Goal: Task Accomplishment & Management: Manage account settings

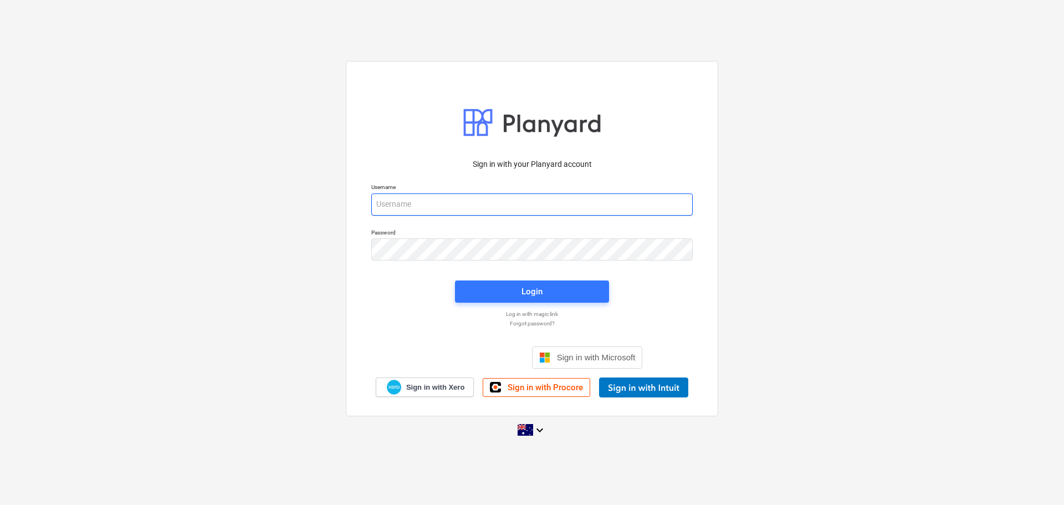
click at [407, 208] on input "email" at bounding box center [531, 204] width 321 height 22
click at [482, 207] on input "email" at bounding box center [531, 204] width 321 height 22
type input "tim@ryzaconstructions.com.au"
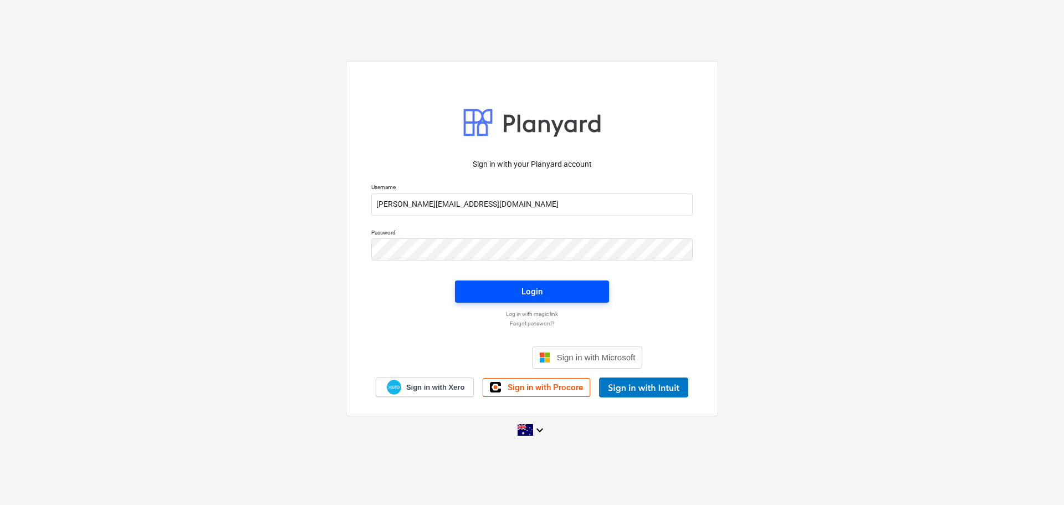
click at [535, 291] on div "Login" at bounding box center [532, 291] width 21 height 14
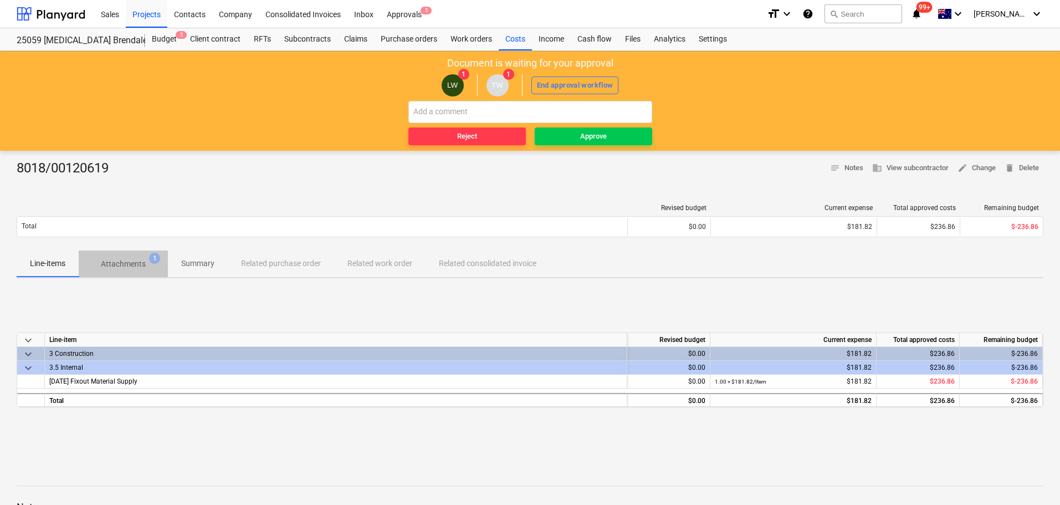
click at [129, 261] on p "Attachments" at bounding box center [123, 264] width 45 height 12
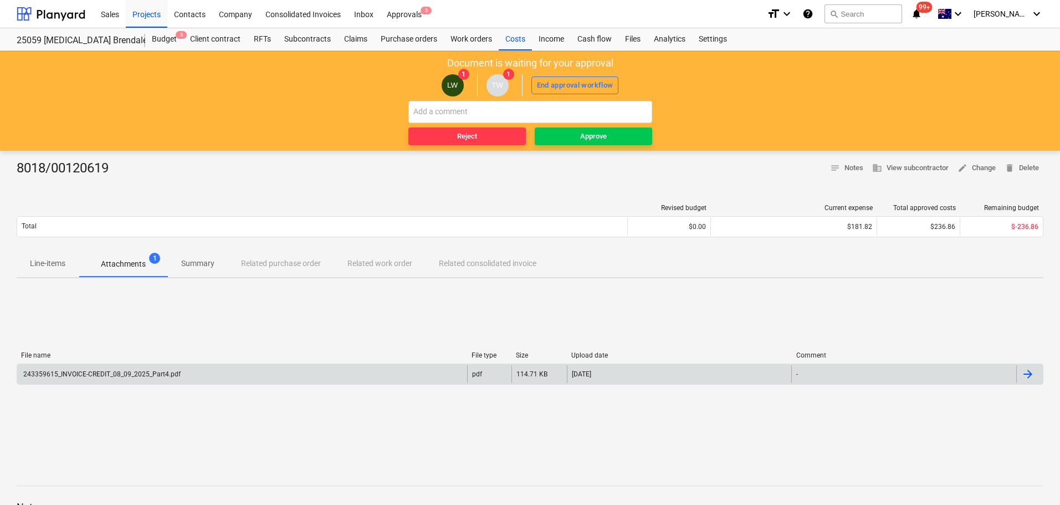
click at [574, 372] on div at bounding box center [1028, 373] width 13 height 13
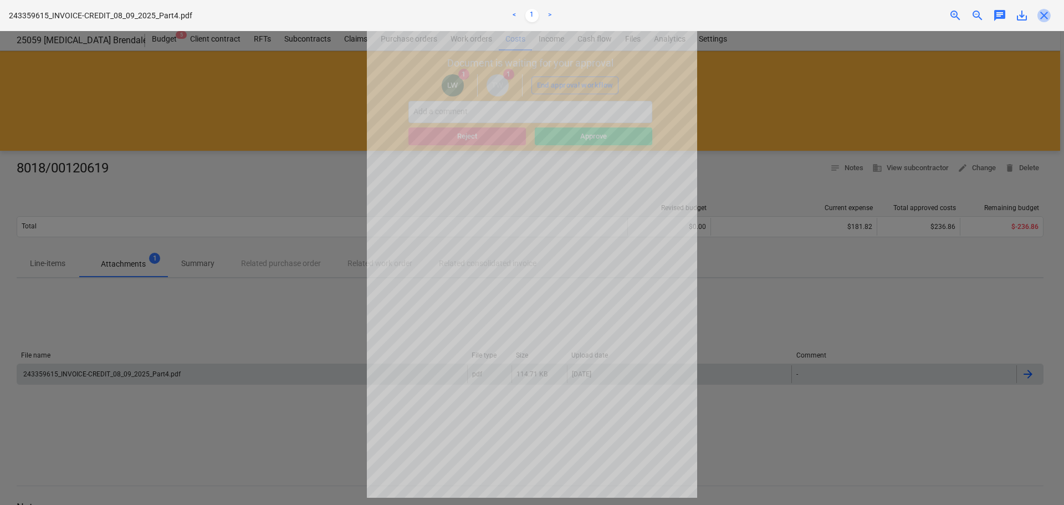
click at [574, 16] on span "close" at bounding box center [1044, 15] width 13 height 13
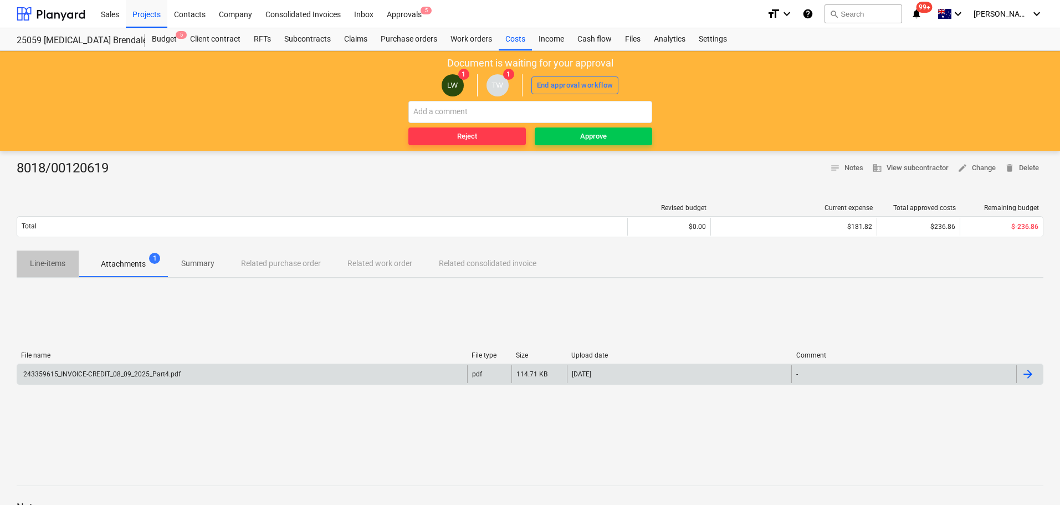
click at [58, 264] on p "Line-items" at bounding box center [47, 264] width 35 height 12
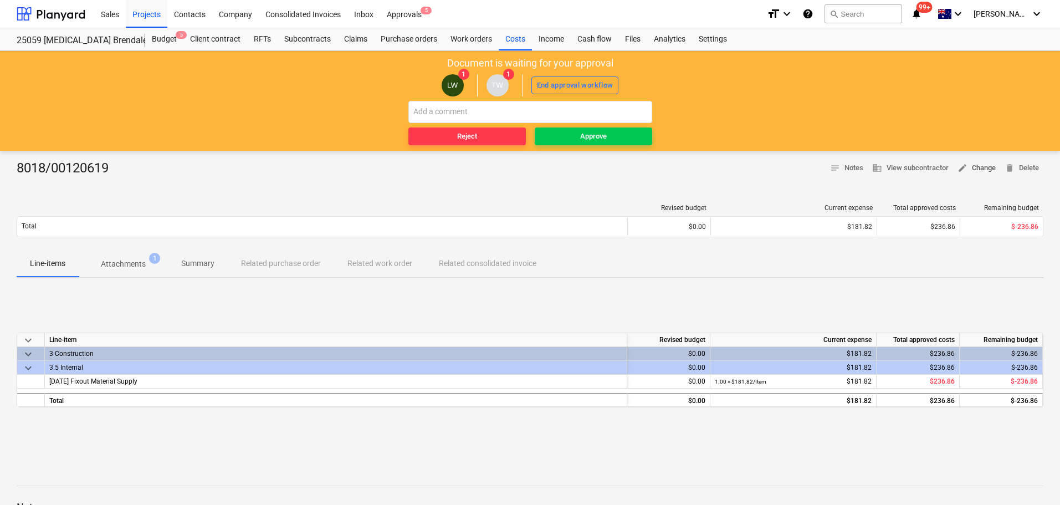
click at [574, 170] on span "edit Change" at bounding box center [977, 168] width 38 height 13
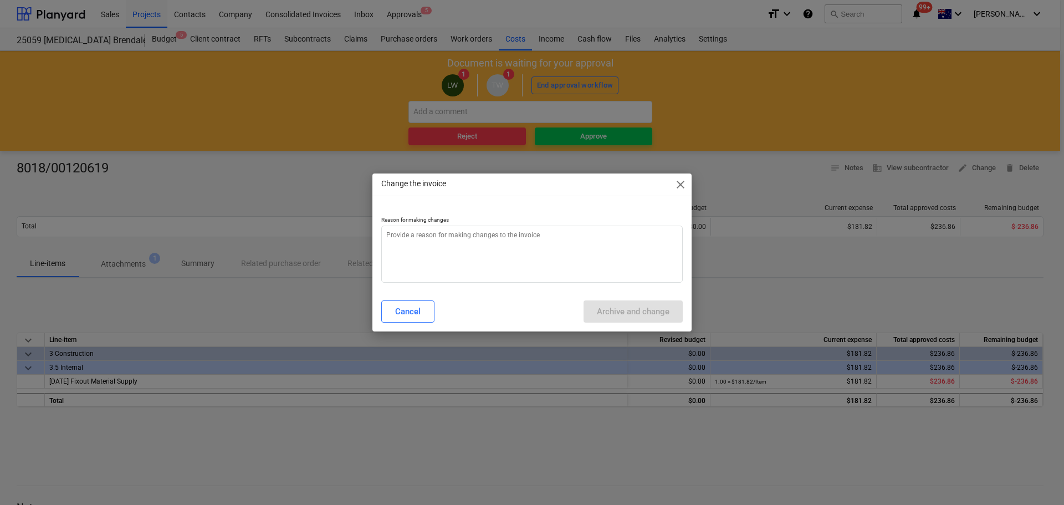
type textarea "x"
click at [445, 246] on textarea at bounding box center [532, 254] width 302 height 57
click at [574, 317] on div "Cancel Archive and change" at bounding box center [532, 311] width 302 height 22
click at [458, 250] on textarea at bounding box center [532, 254] width 302 height 57
type textarea "C"
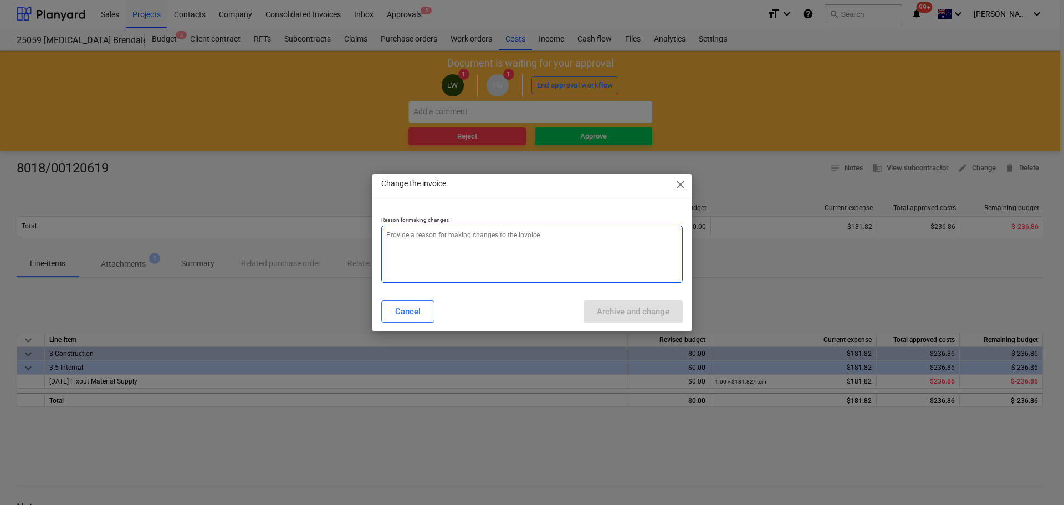
type textarea "x"
type textarea "Ch"
type textarea "x"
type textarea "Cha"
type textarea "x"
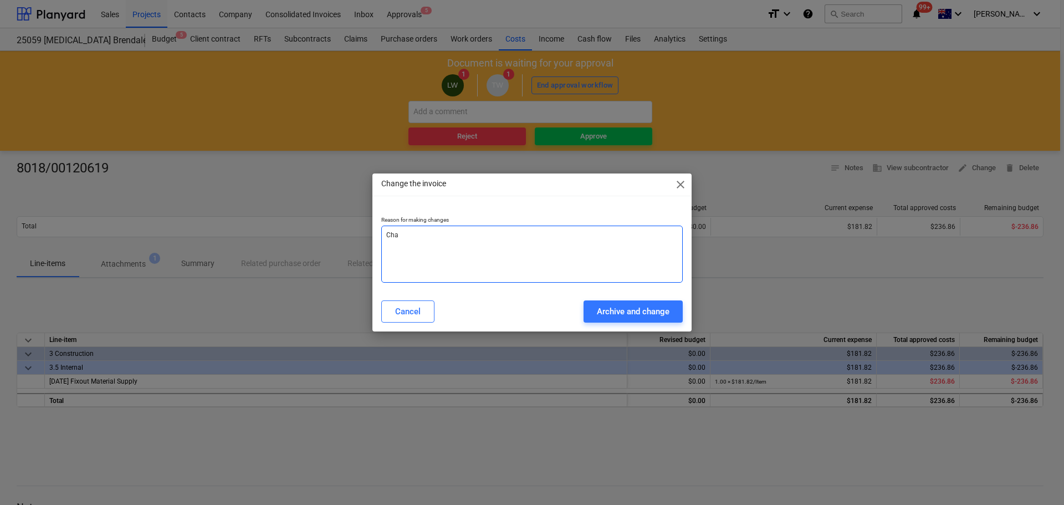
type textarea "Chan"
type textarea "x"
type textarea "Chang"
type textarea "x"
type textarea "Change"
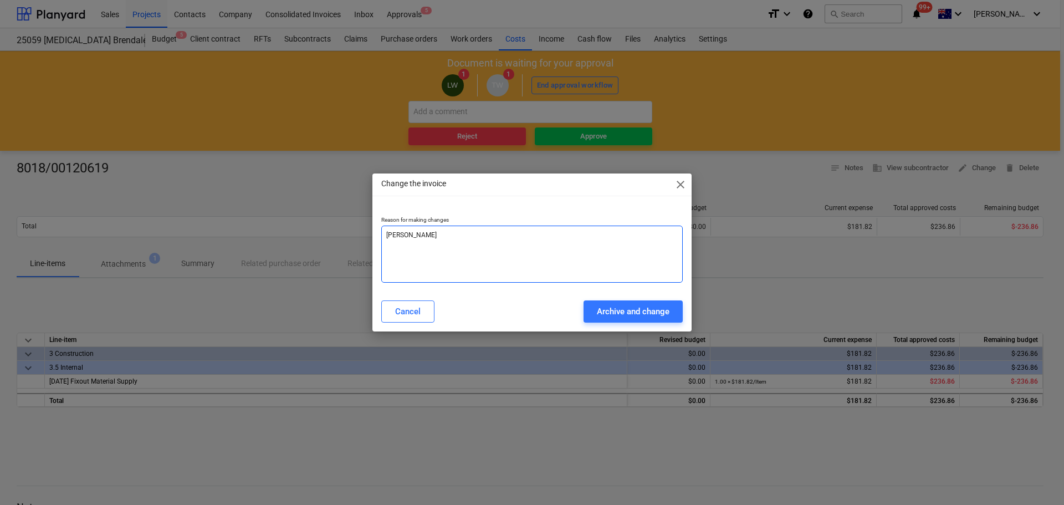
type textarea "x"
type textarea "Change"
type textarea "x"
type textarea "Change L"
type textarea "x"
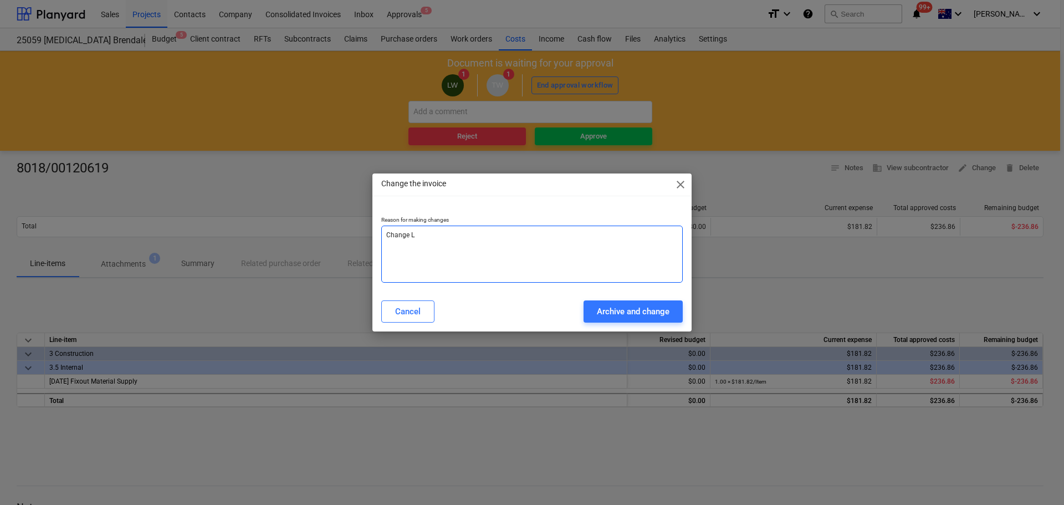
type textarea "Change Li"
type textarea "x"
type textarea "Change Lin"
type textarea "x"
type textarea "Change Line"
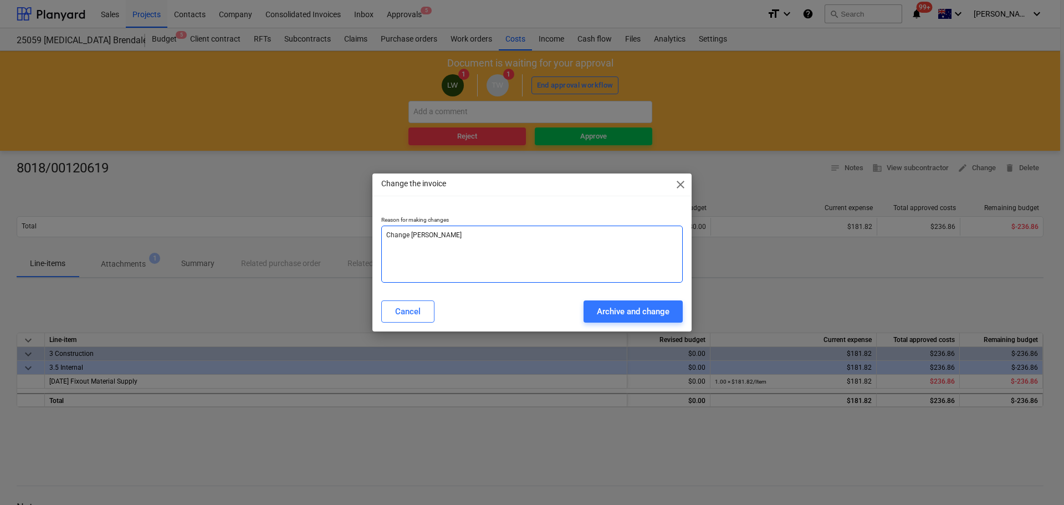
type textarea "x"
type textarea "Change Line"
type textarea "x"
type textarea "Change Line I"
type textarea "x"
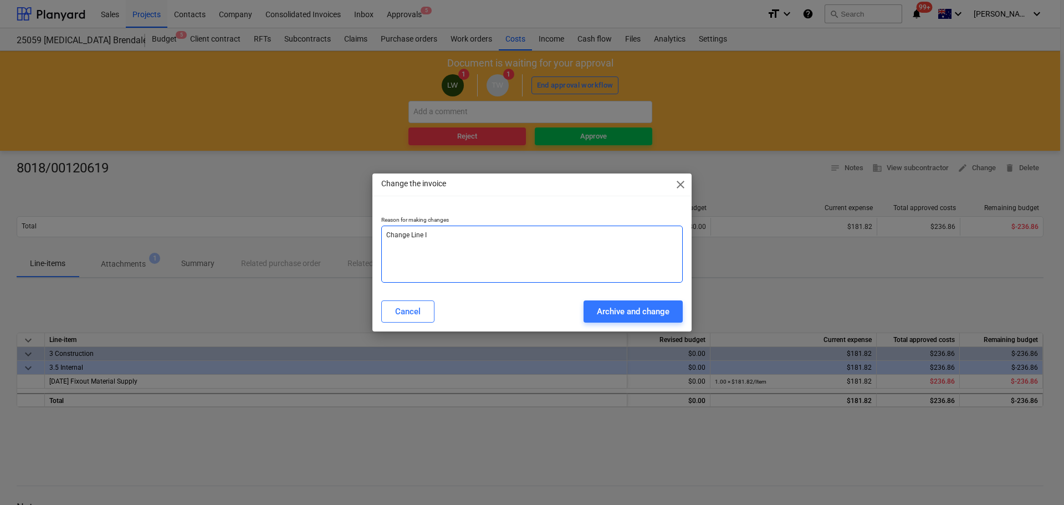
type textarea "Change Line It"
type textarea "x"
type textarea "Change Line Ite"
type textarea "x"
type textarea "Change Line Ite,"
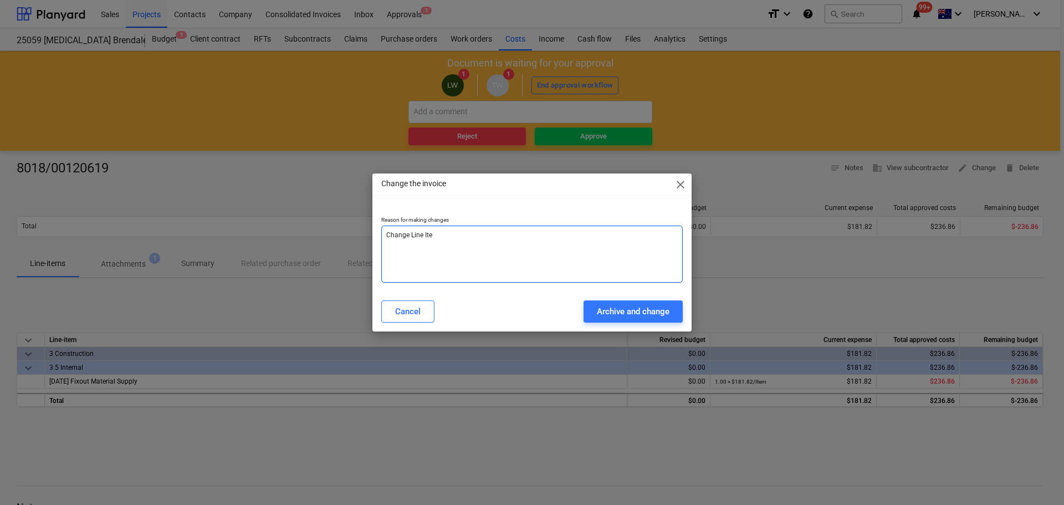
type textarea "x"
type textarea "Change Line Ite"
type textarea "x"
type textarea "Change Line Item"
type textarea "x"
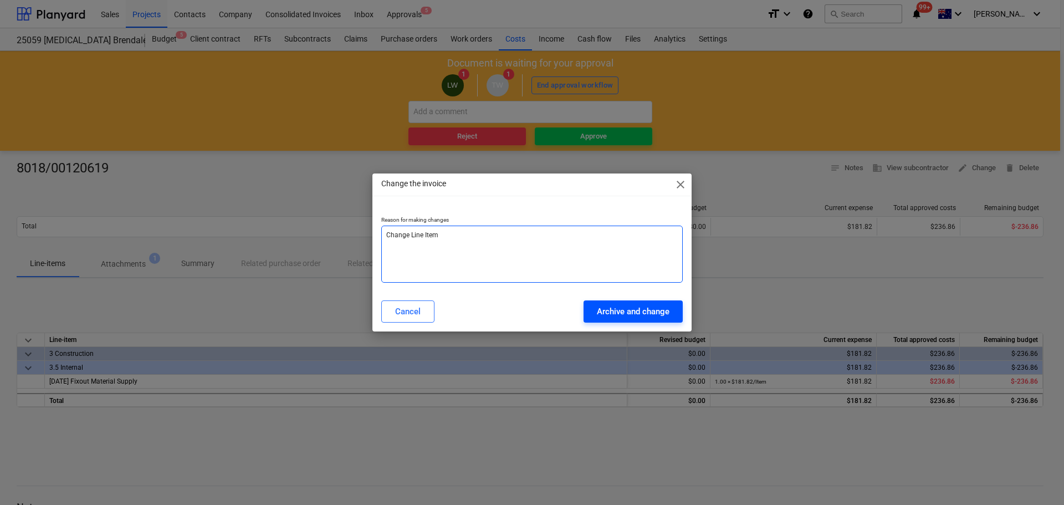
type textarea "Change Line Item"
click at [574, 319] on button "Archive and change" at bounding box center [633, 311] width 99 height 22
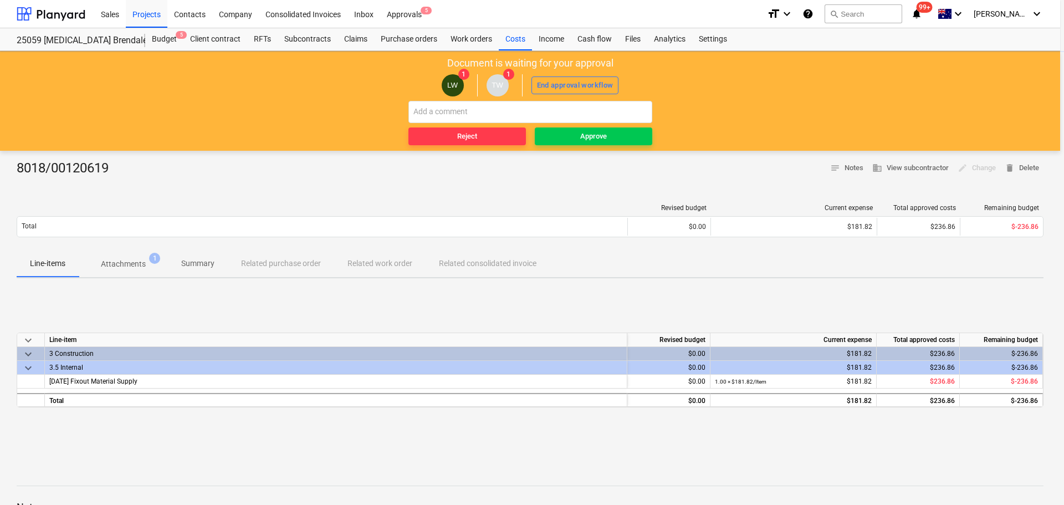
type textarea "x"
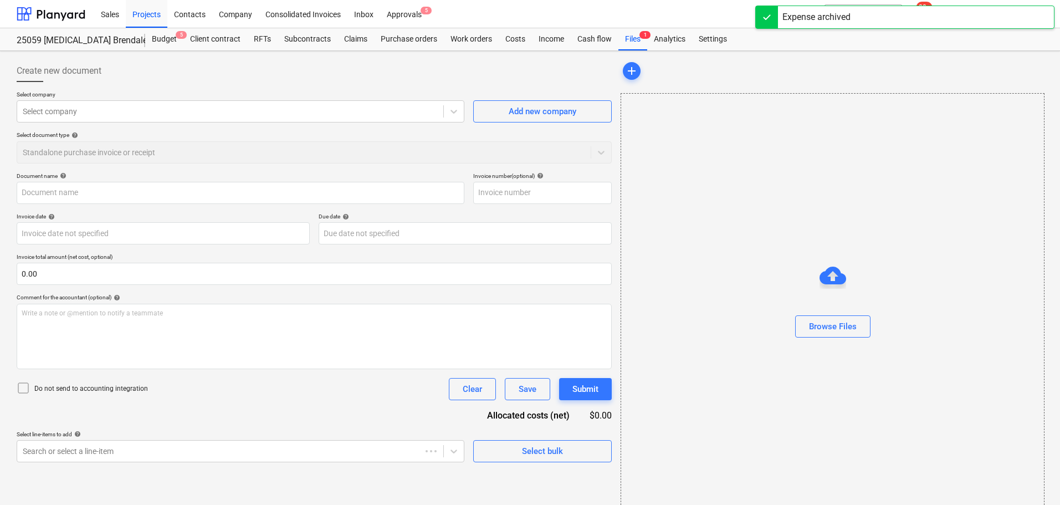
type input "8018/00120619"
type input "03 Sep 2025"
type input "31 Oct 2025"
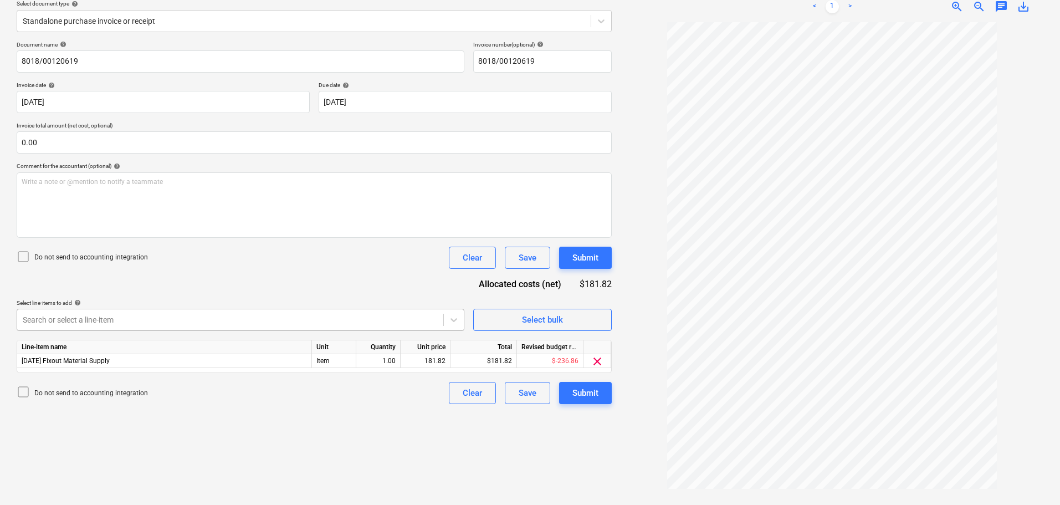
scroll to position [76, 0]
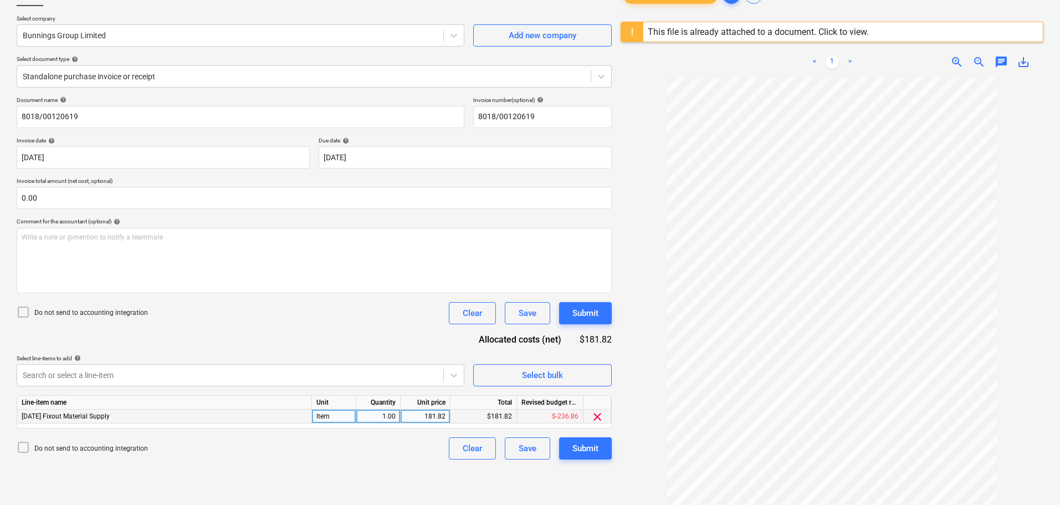
click at [155, 419] on div "3.5.18 Fixout Material Supply" at bounding box center [164, 417] width 295 height 14
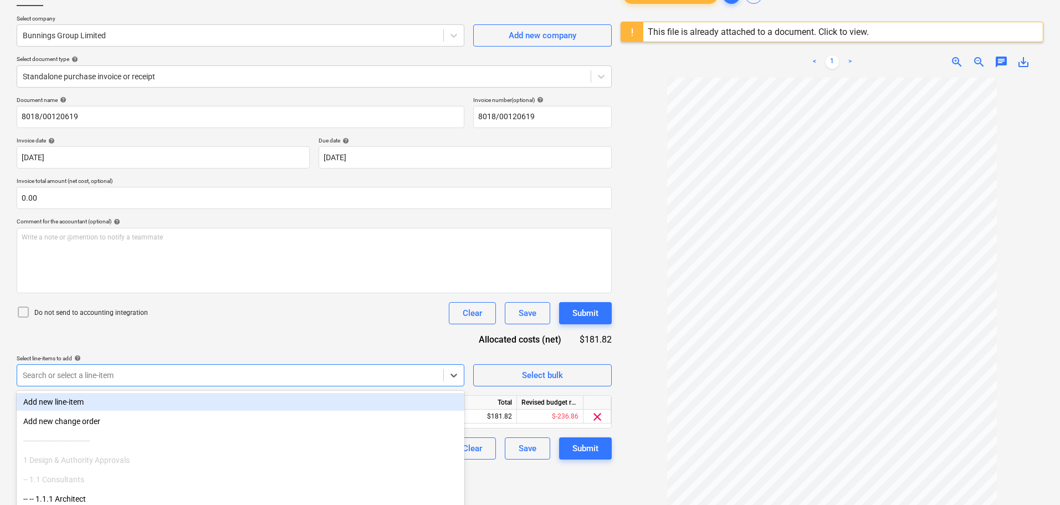
scroll to position [131, 0]
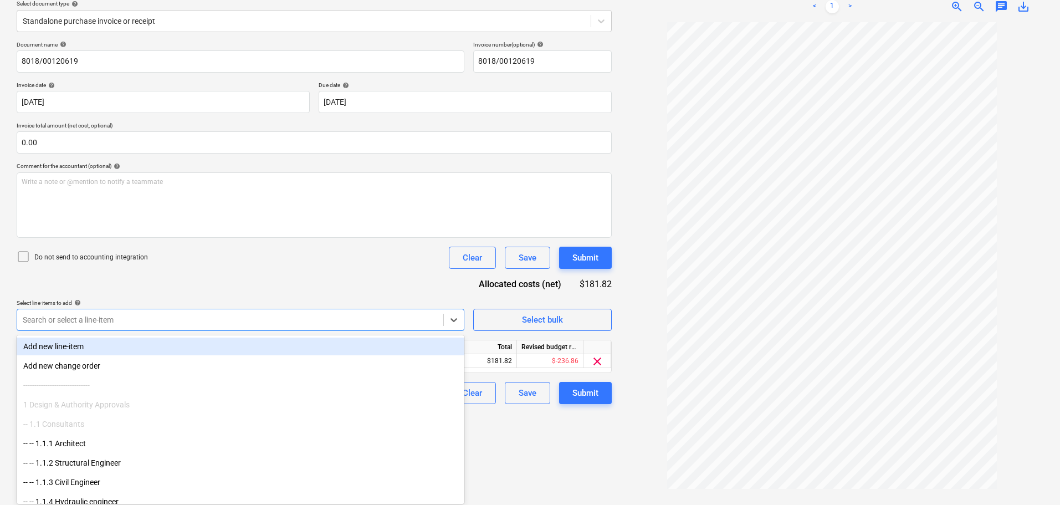
click at [168, 374] on body "Sales Projects Contacts Company Consolidated Invoices Inbox 1 Approvals 4 forma…" at bounding box center [530, 121] width 1060 height 505
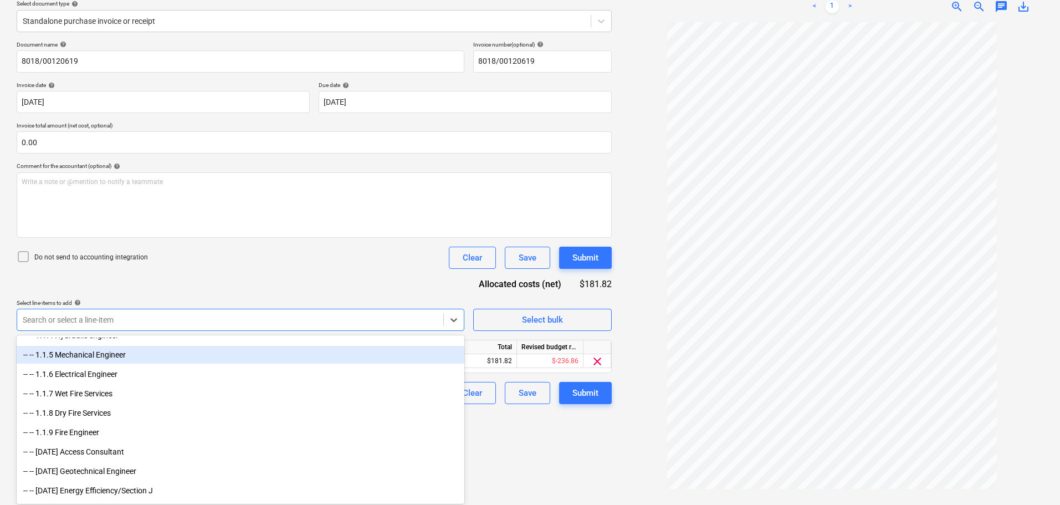
scroll to position [222, 0]
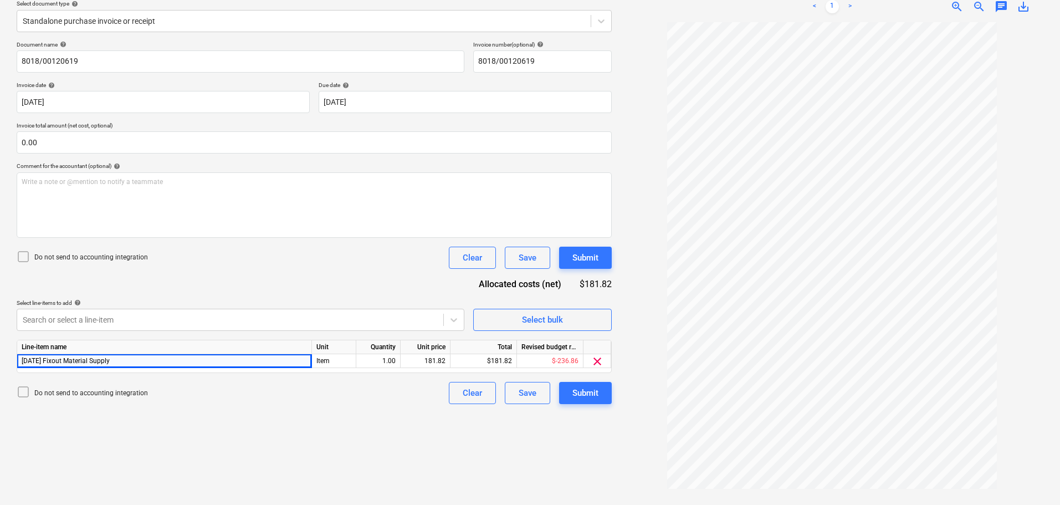
click at [563, 425] on div "Create new document Select company Bunnings Group Limited Add new company Selec…" at bounding box center [314, 212] width 604 height 576
click at [574, 362] on span "clear" at bounding box center [597, 361] width 13 height 13
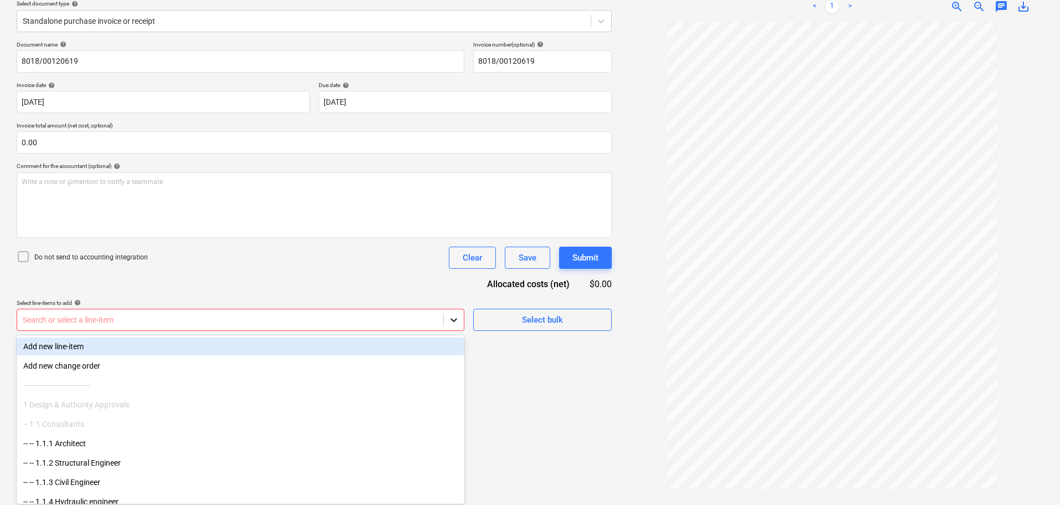
drag, startPoint x: 453, startPoint y: 320, endPoint x: 447, endPoint y: 324, distance: 6.5
click at [453, 321] on icon at bounding box center [454, 320] width 7 height 4
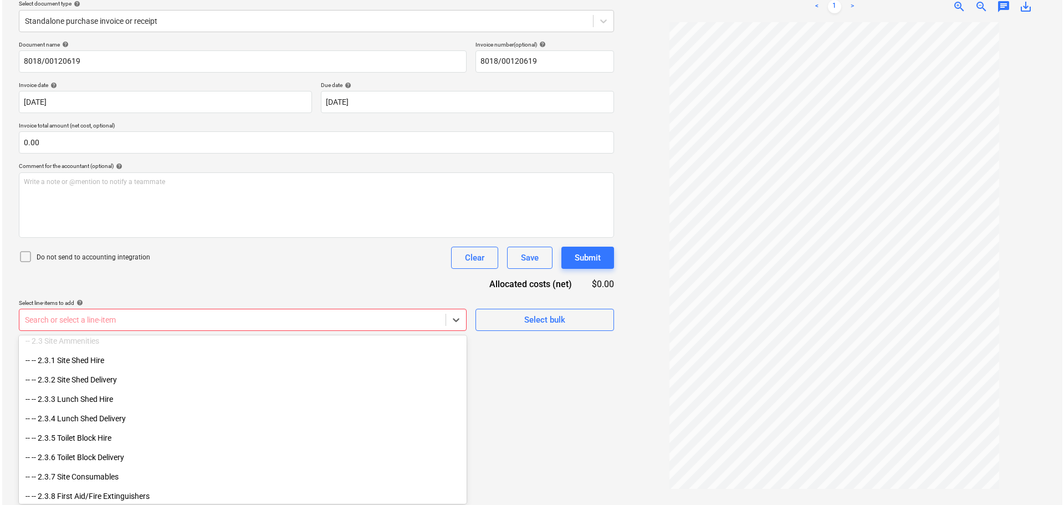
scroll to position [721, 0]
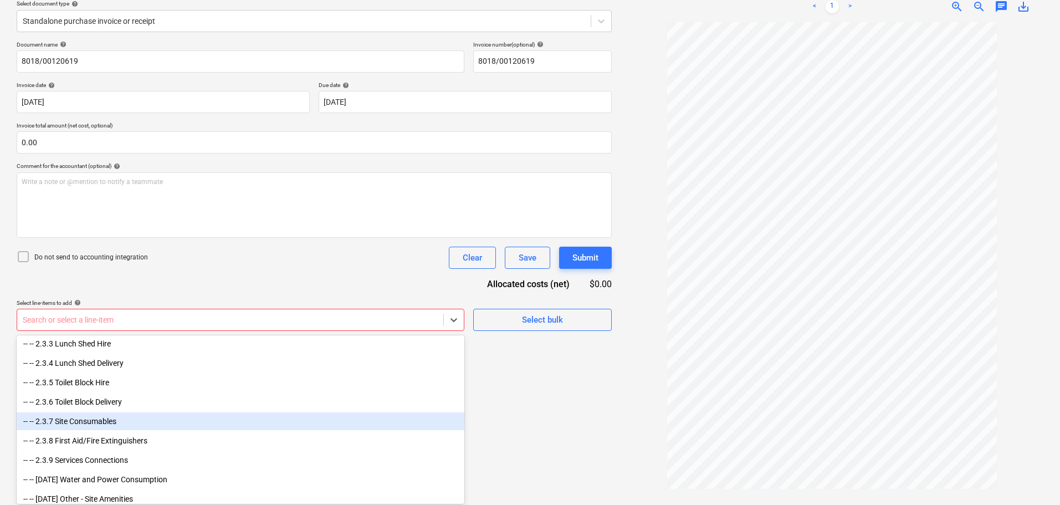
click at [119, 420] on div "-- -- 2.3.7 Site Consumables" at bounding box center [241, 421] width 448 height 18
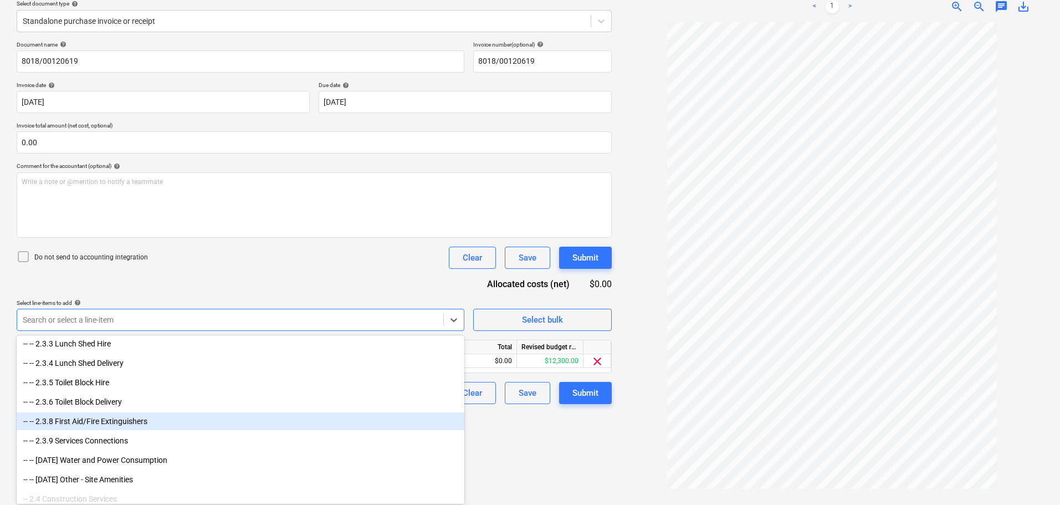
click at [537, 425] on div "Create new document Select company Bunnings Group Limited Add new company Selec…" at bounding box center [314, 212] width 604 height 576
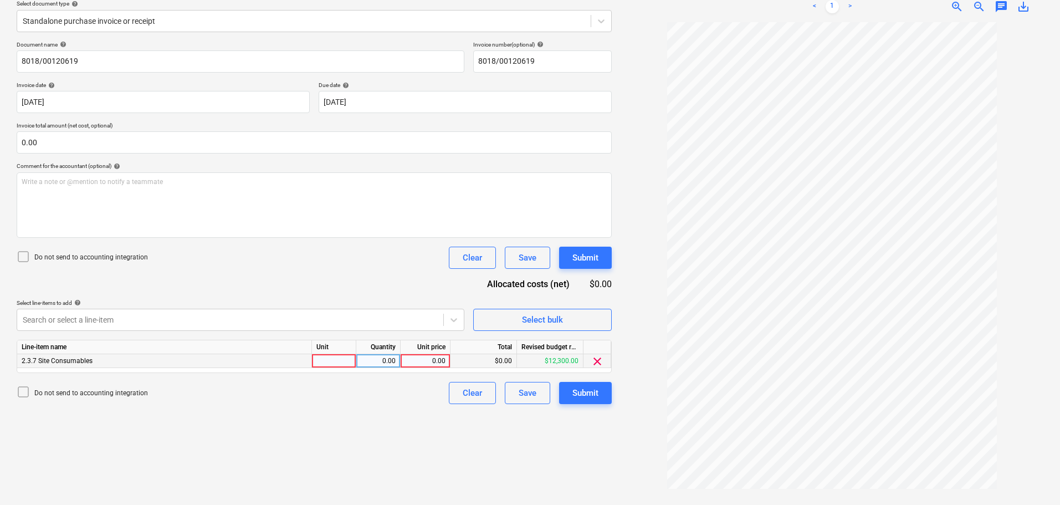
click at [334, 361] on div at bounding box center [334, 361] width 44 height 14
type input "Item"
click at [383, 366] on div "0.00" at bounding box center [378, 361] width 35 height 14
type input "1"
click at [444, 360] on div "0.00" at bounding box center [425, 361] width 40 height 14
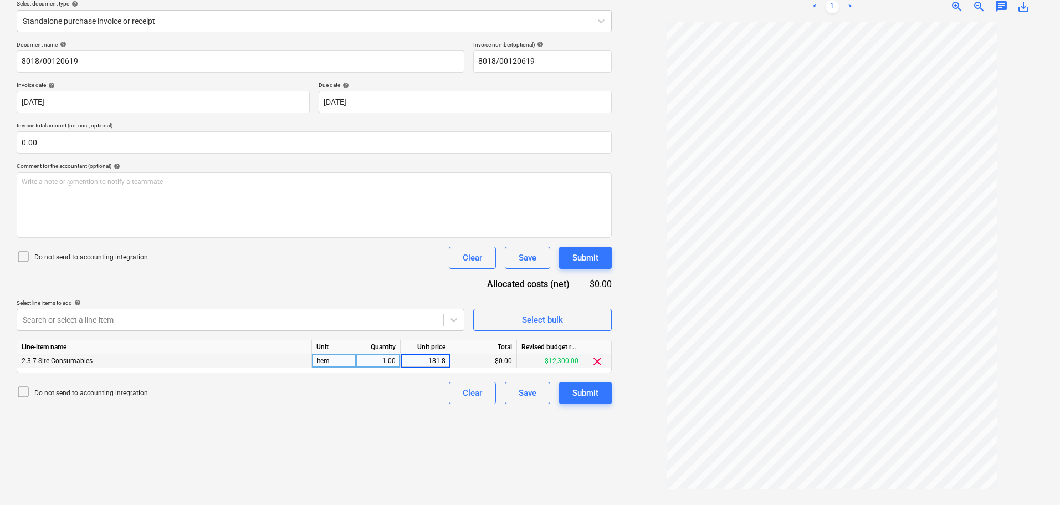
type input "181.82"
click at [445, 425] on div "Create new document Select company Bunnings Group Limited Add new company Selec…" at bounding box center [314, 212] width 604 height 576
click at [574, 395] on div "Submit" at bounding box center [586, 393] width 26 height 14
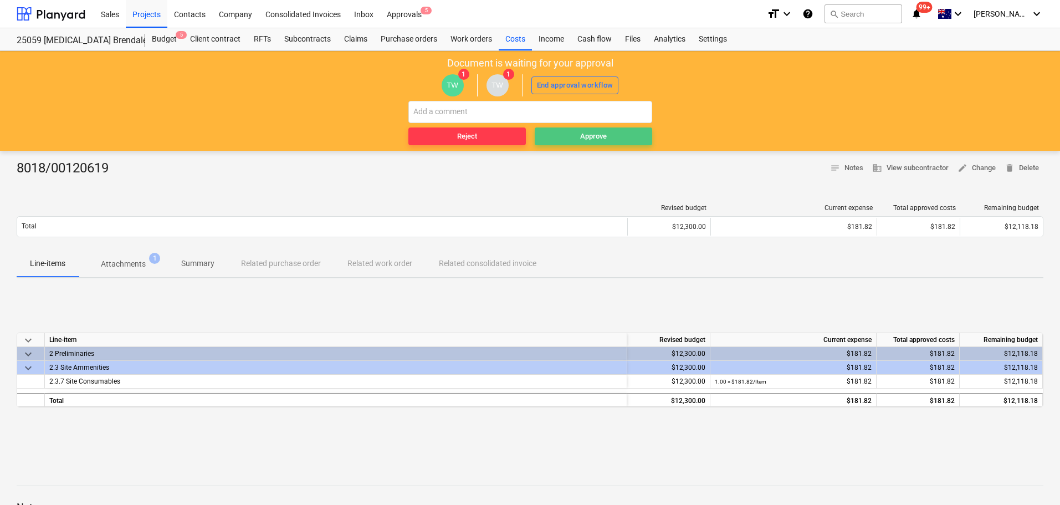
click at [574, 138] on div "Approve" at bounding box center [593, 136] width 27 height 13
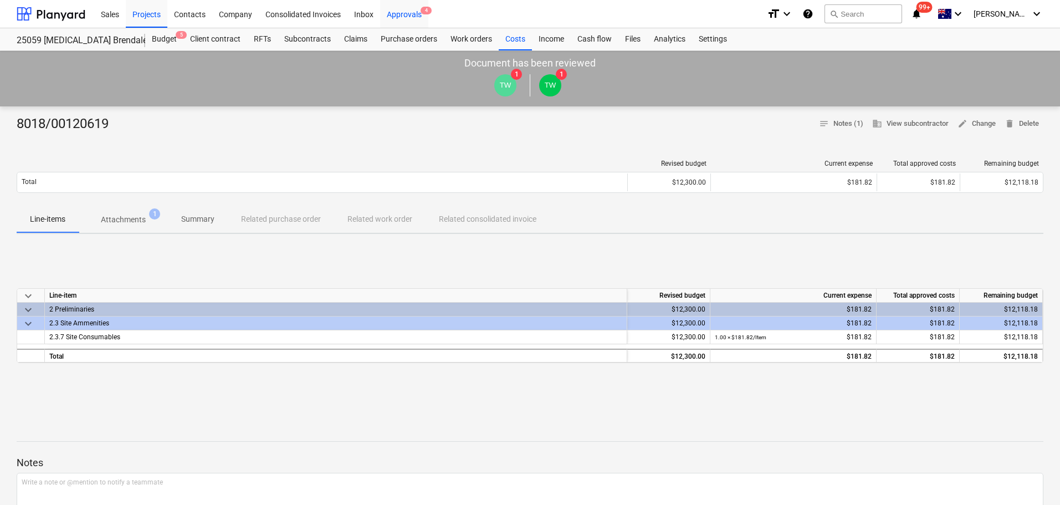
click at [414, 14] on div "Approvals 4" at bounding box center [404, 13] width 48 height 28
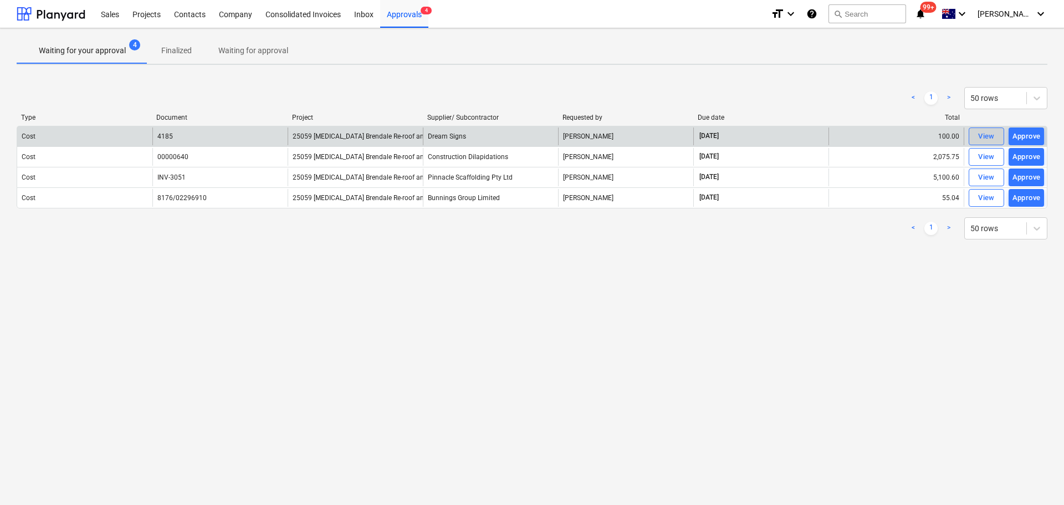
click at [574, 133] on div "View" at bounding box center [986, 136] width 17 height 13
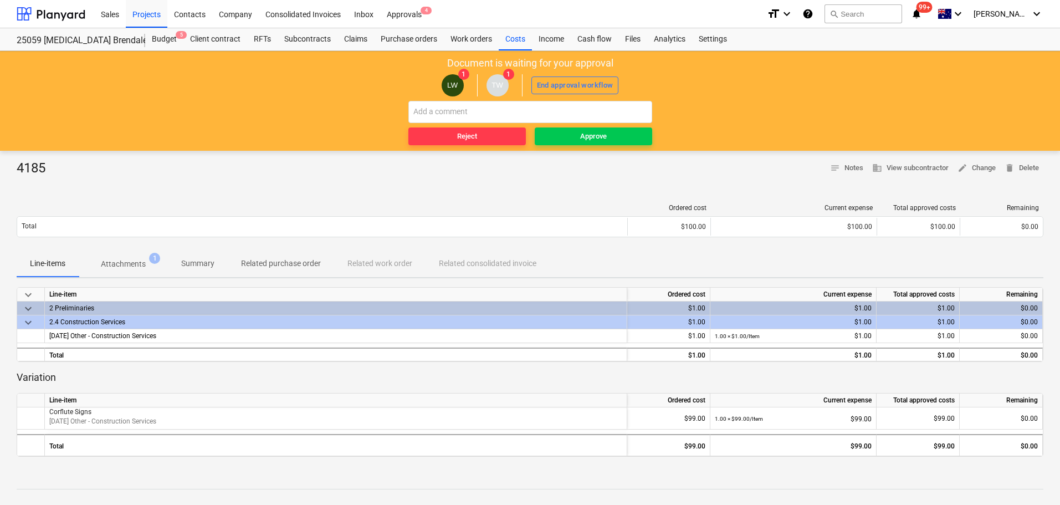
click at [119, 259] on p "Attachments" at bounding box center [123, 264] width 45 height 12
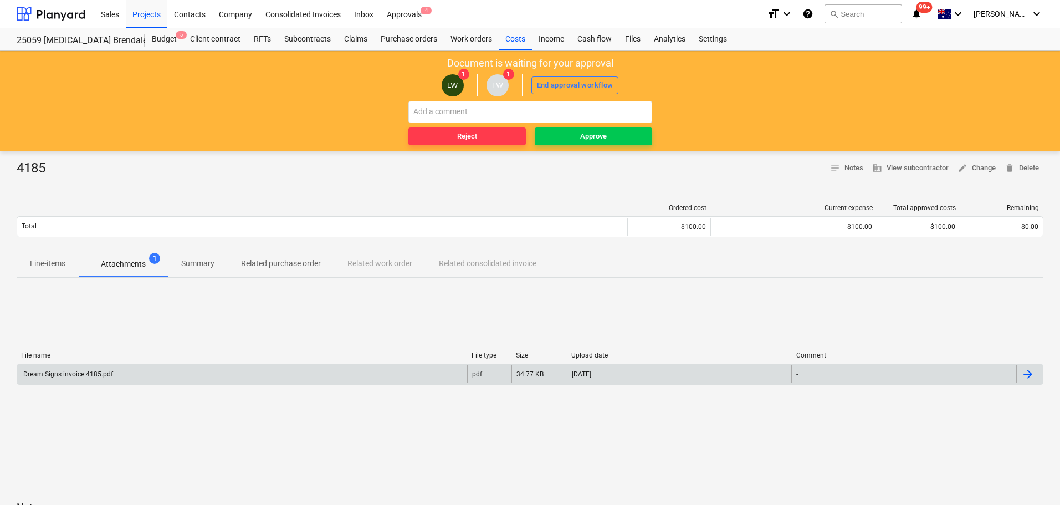
click at [114, 372] on div "Dream Signs invoice 4185.pdf" at bounding box center [242, 374] width 450 height 18
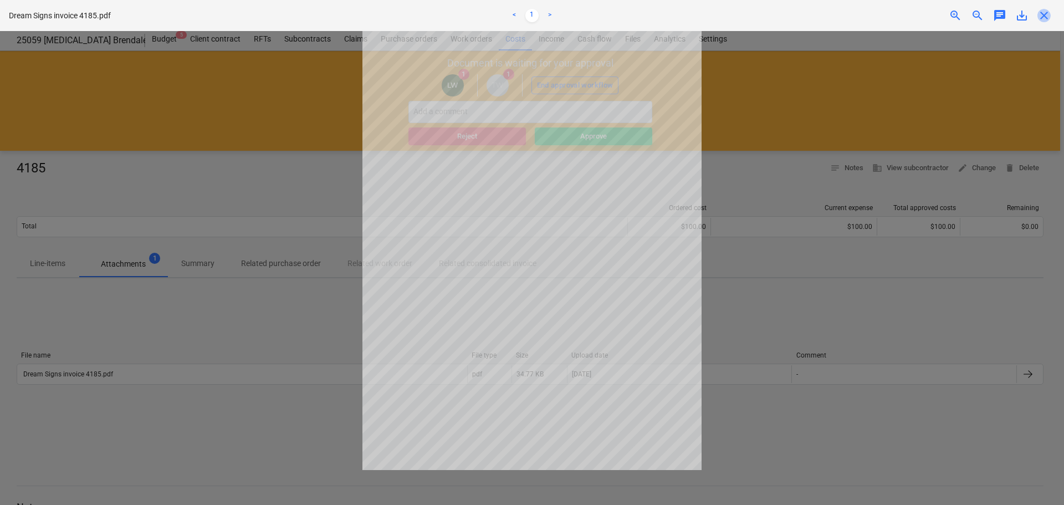
click at [574, 19] on span "close" at bounding box center [1044, 15] width 13 height 13
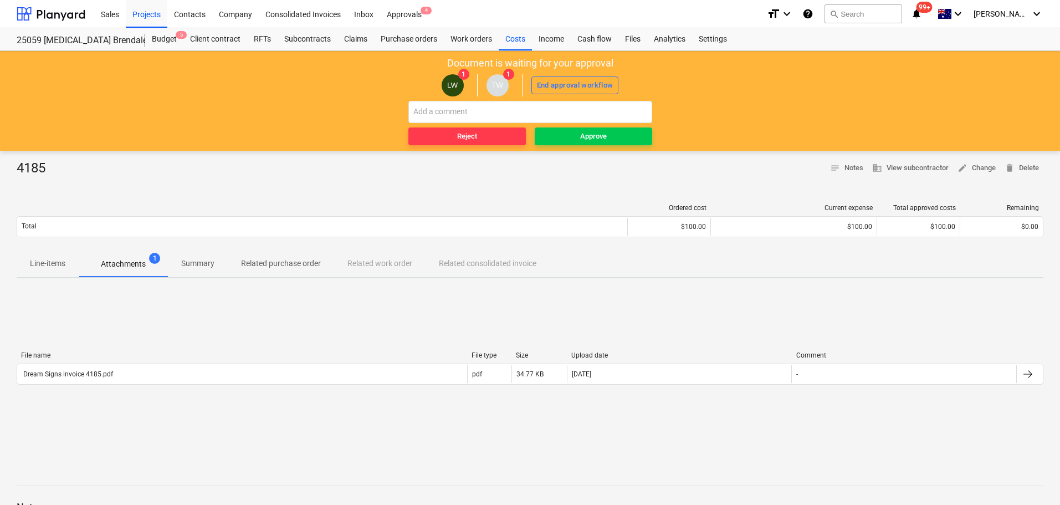
click at [36, 266] on p "Line-items" at bounding box center [47, 264] width 35 height 12
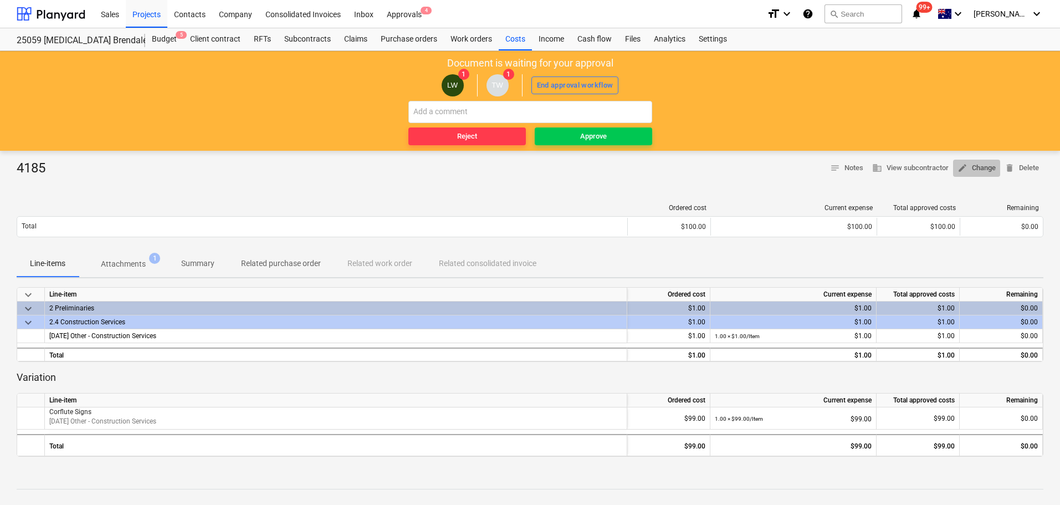
click at [574, 166] on span "edit Change" at bounding box center [977, 168] width 38 height 13
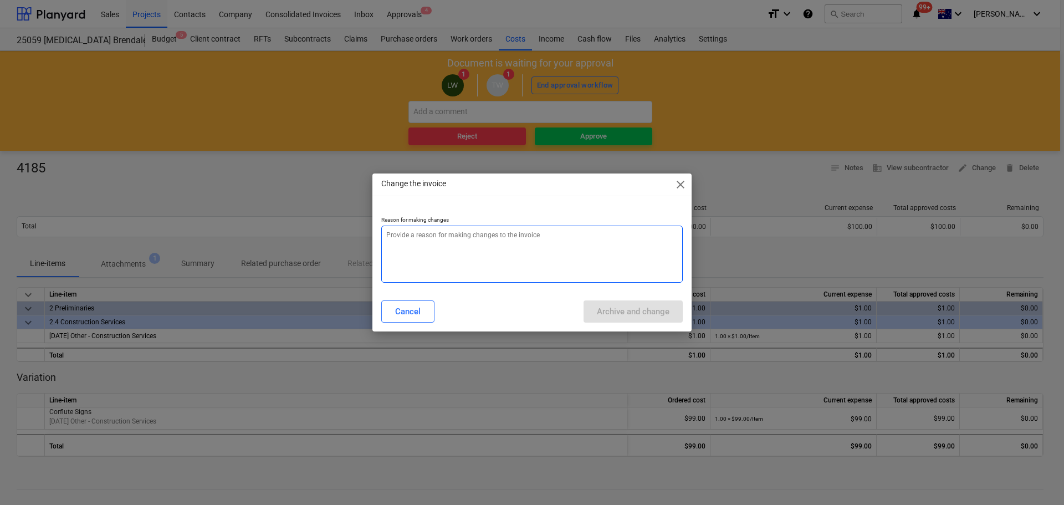
click at [466, 261] on textarea at bounding box center [532, 254] width 302 height 57
type textarea "x"
type textarea "L"
type textarea "x"
type textarea "Li"
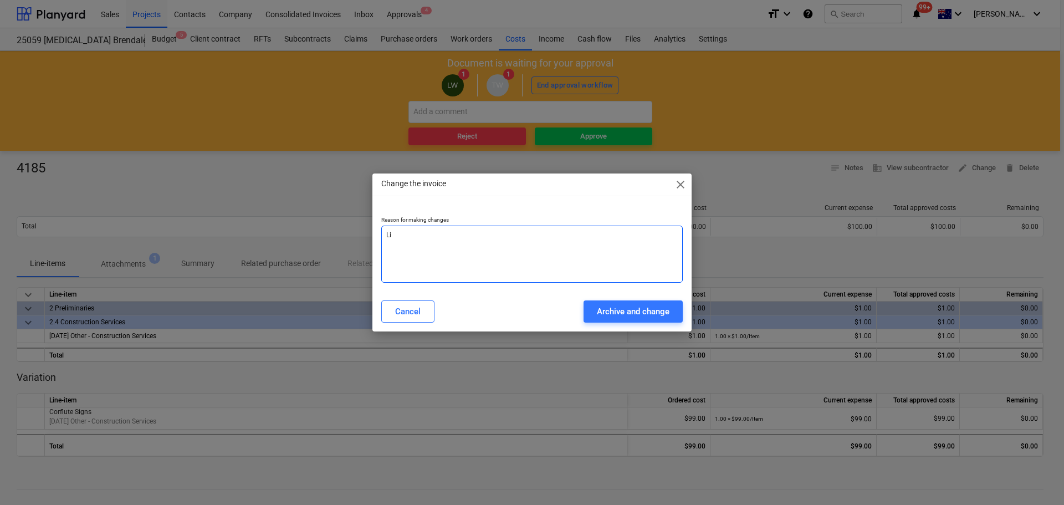
type textarea "x"
type textarea "Lin"
type textarea "x"
type textarea "Line"
type textarea "x"
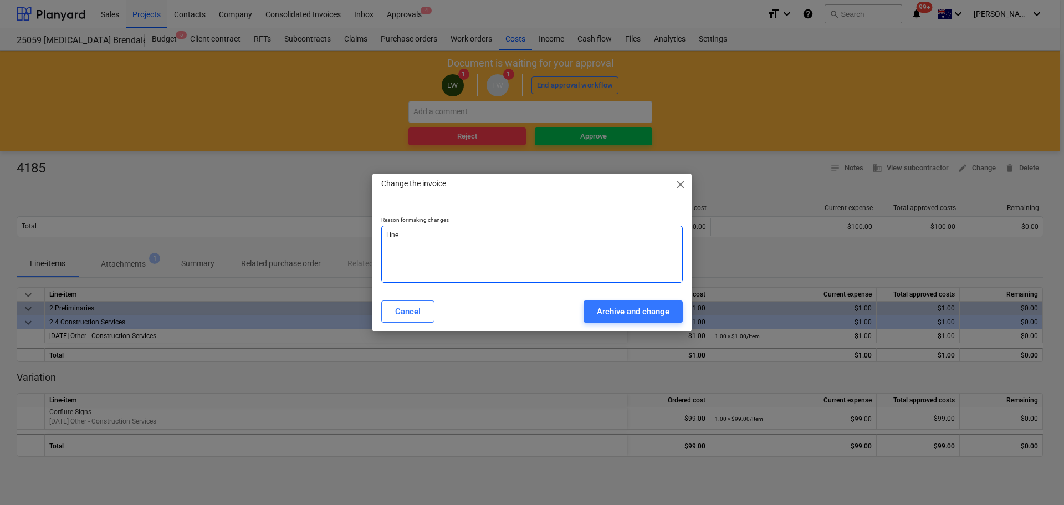
type textarea "Line"
type textarea "x"
type textarea "Line I"
type textarea "x"
type textarea "Line It"
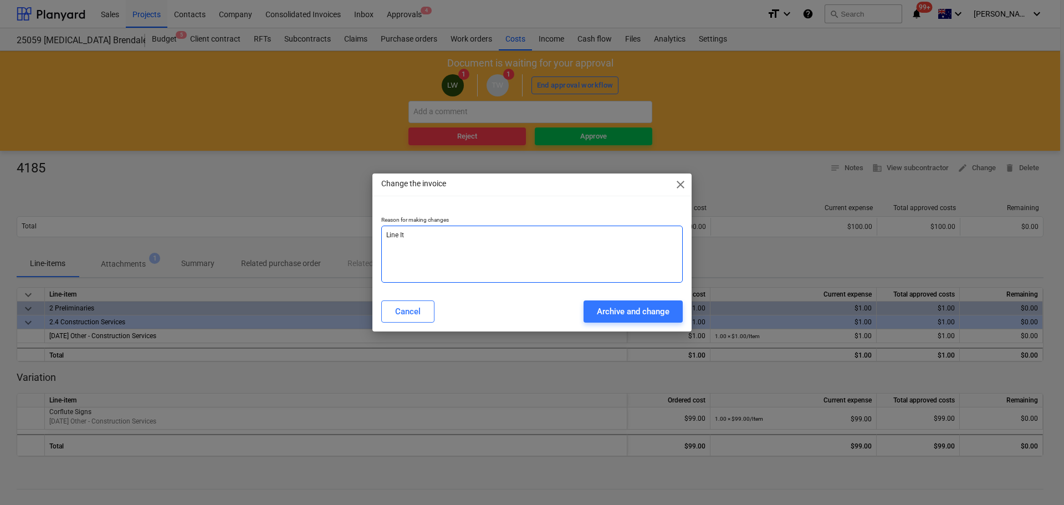
type textarea "x"
type textarea "Line Ite"
type textarea "x"
type textarea "Line Item"
type textarea "x"
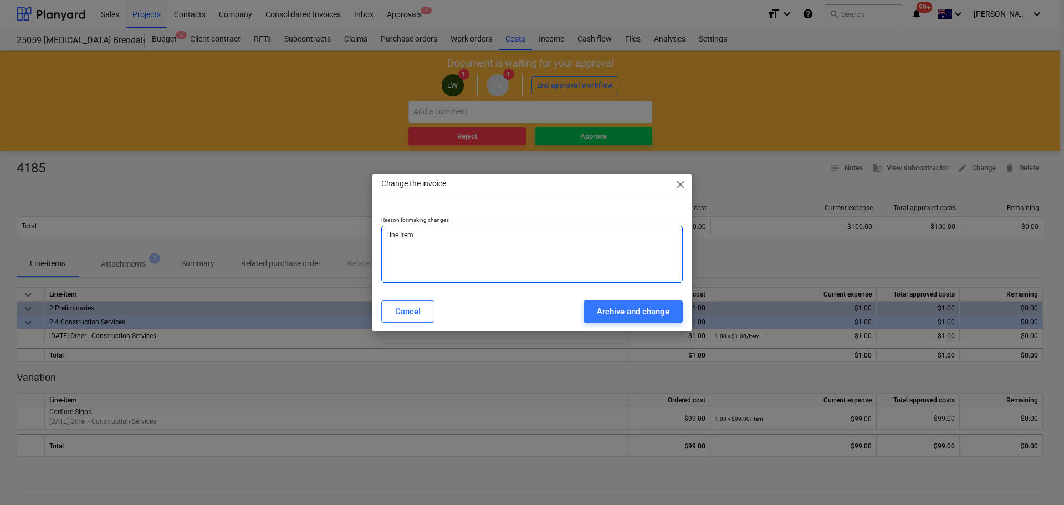
type textarea "Line Item"
type textarea "x"
type textarea "Line Item C"
type textarea "x"
type textarea "Line Item Ch"
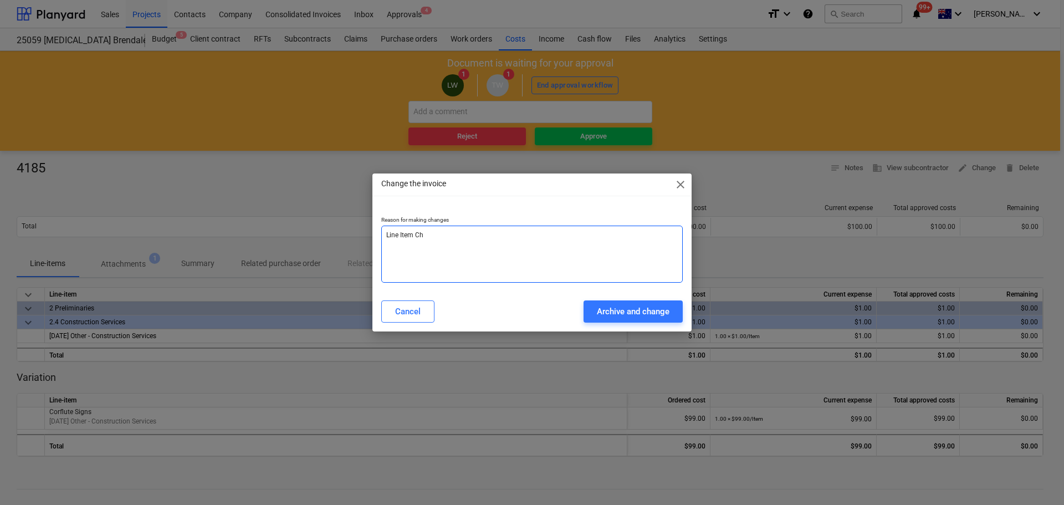
type textarea "x"
type textarea "Line Item Cha"
type textarea "x"
type textarea "Line Item Chan"
type textarea "x"
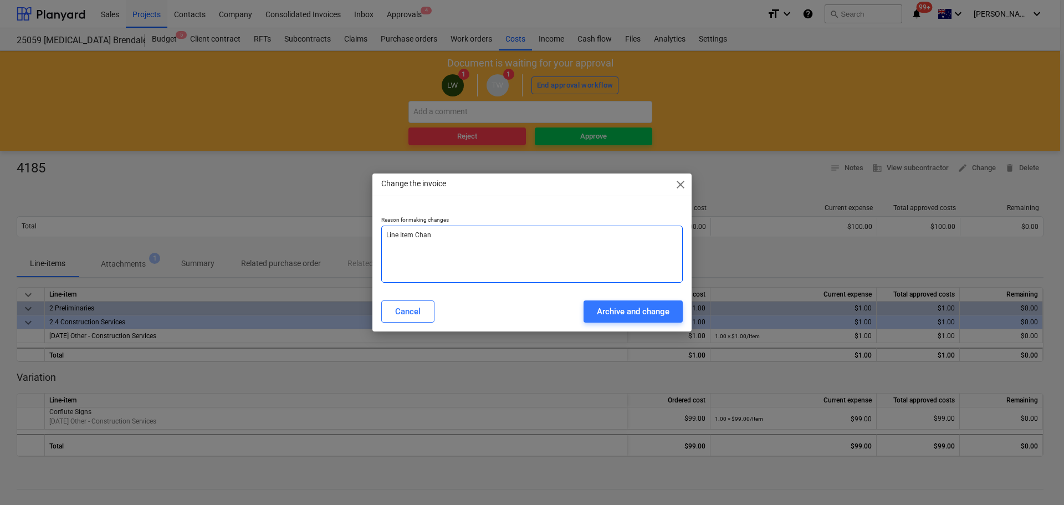
type textarea "Line Item Chang"
type textarea "x"
type textarea "Line Item Change"
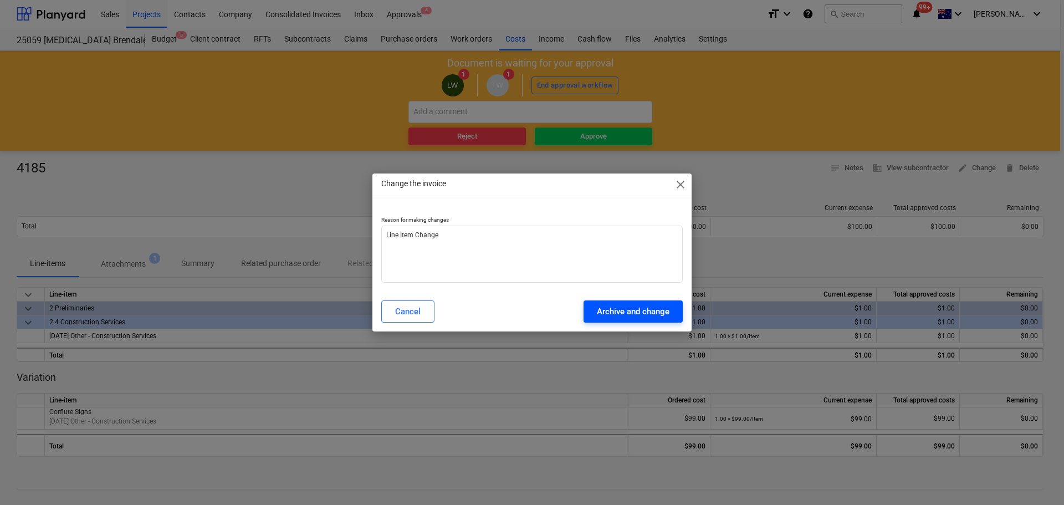
click at [574, 308] on div "Archive and change" at bounding box center [633, 311] width 73 height 14
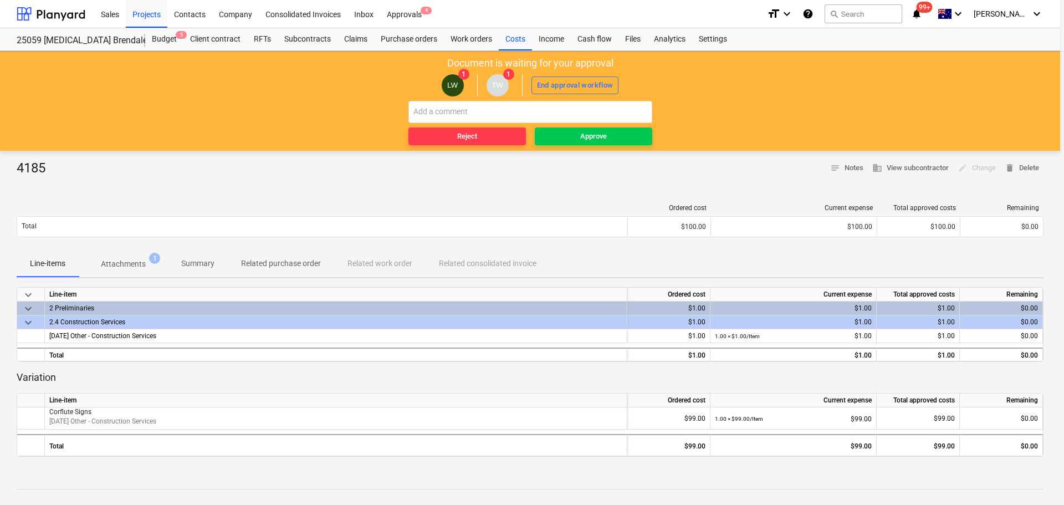
type textarea "x"
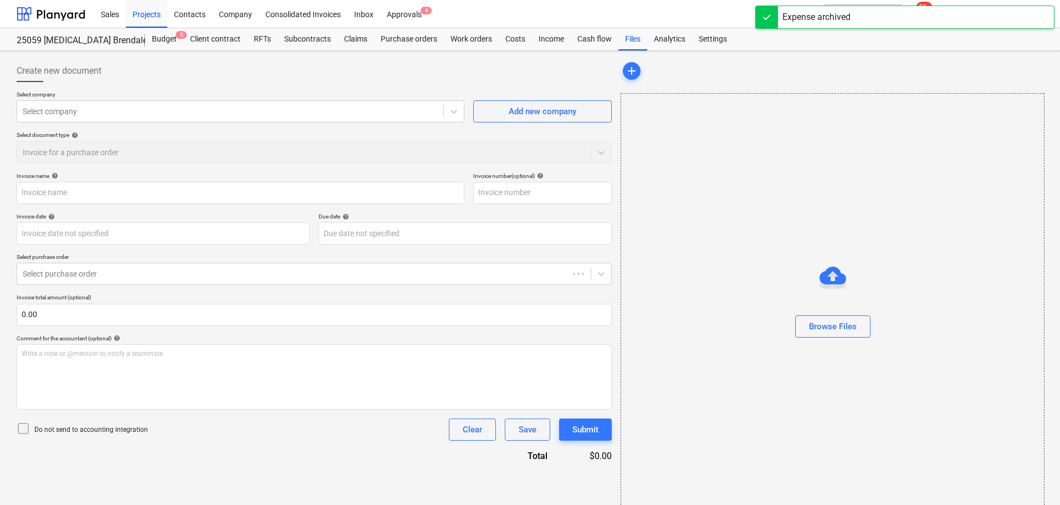
type input "4185"
type input "09 Sep 2025"
type input "23 Sep 2025"
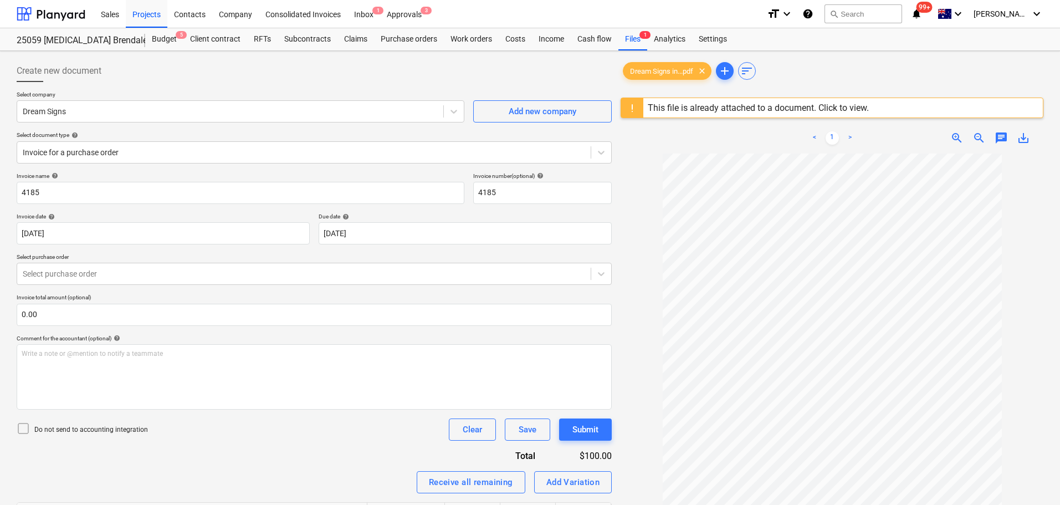
scroll to position [131, 0]
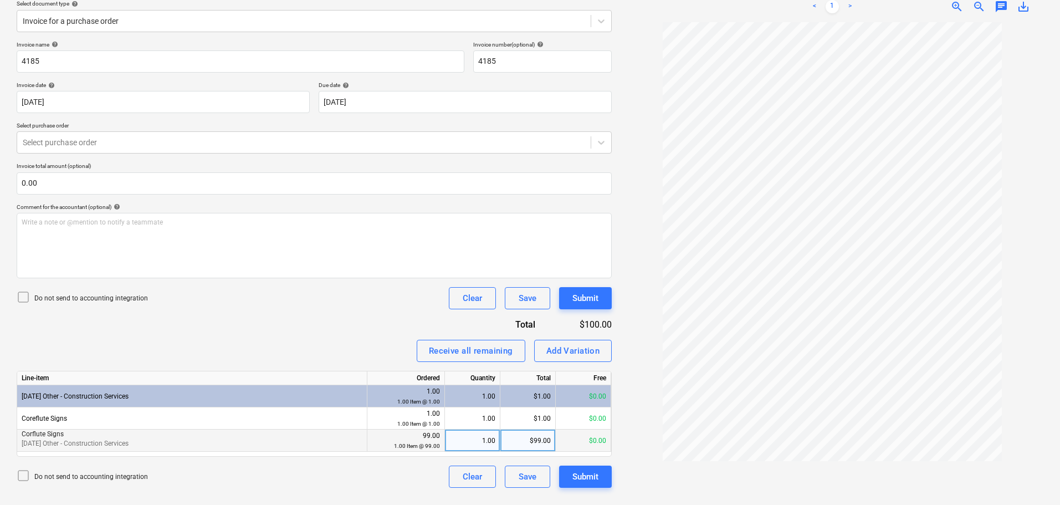
click at [269, 425] on p "[DATE] Other - Construction Services" at bounding box center [192, 443] width 341 height 9
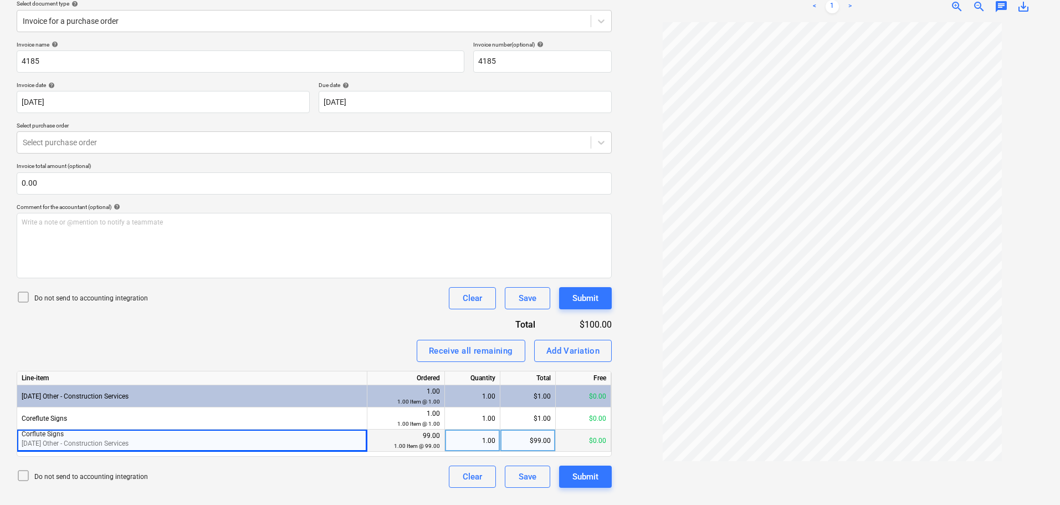
click at [112, 425] on span "[DATE] Other - Construction Services" at bounding box center [75, 444] width 107 height 8
click at [462, 425] on button "Clear" at bounding box center [472, 477] width 47 height 22
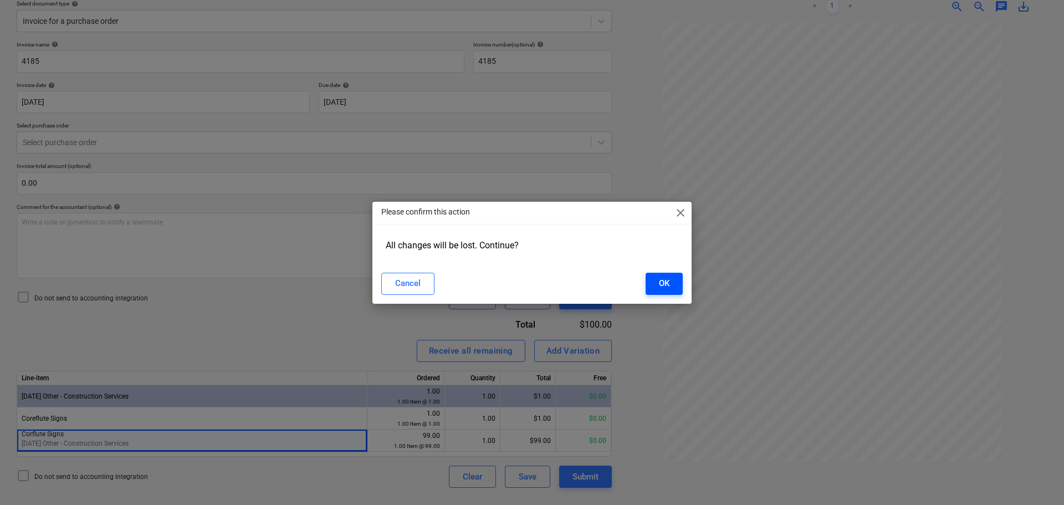
click at [574, 287] on div "OK" at bounding box center [664, 283] width 11 height 14
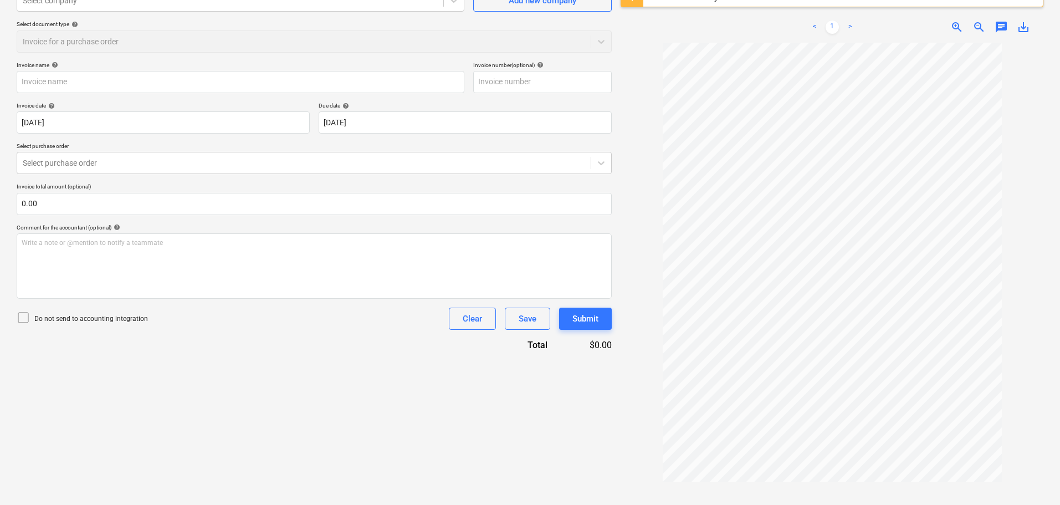
scroll to position [131, 0]
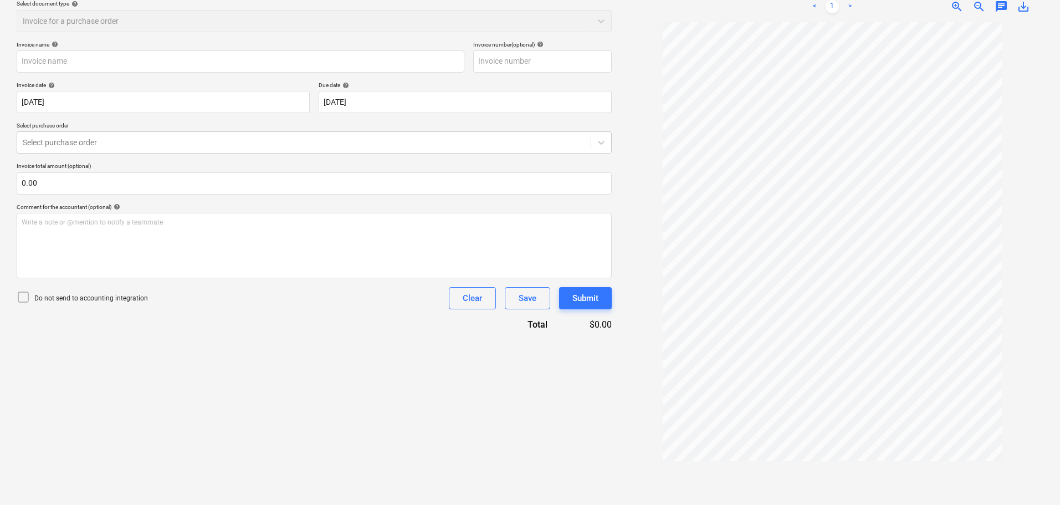
type input "4185"
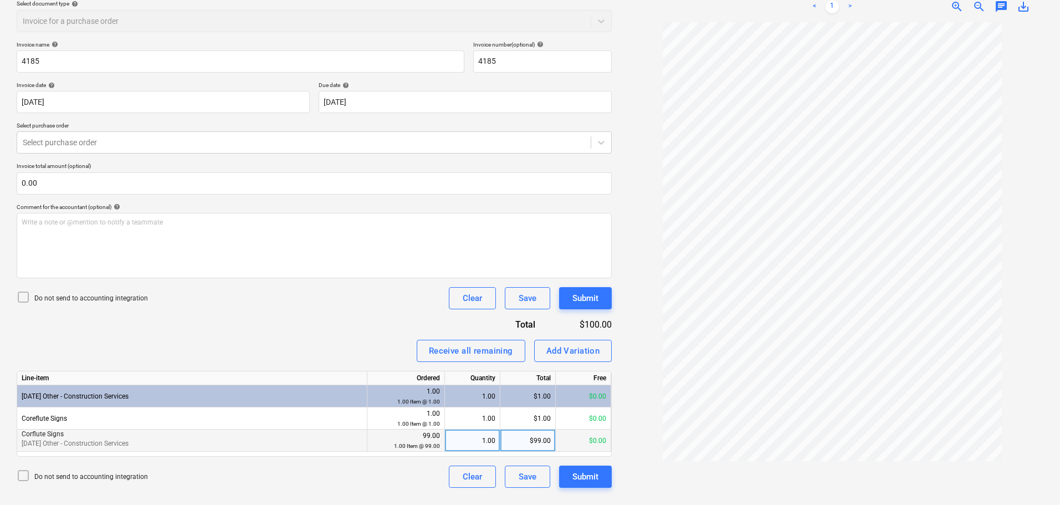
click at [248, 425] on p "[DATE] Other - Construction Services" at bounding box center [192, 443] width 341 height 9
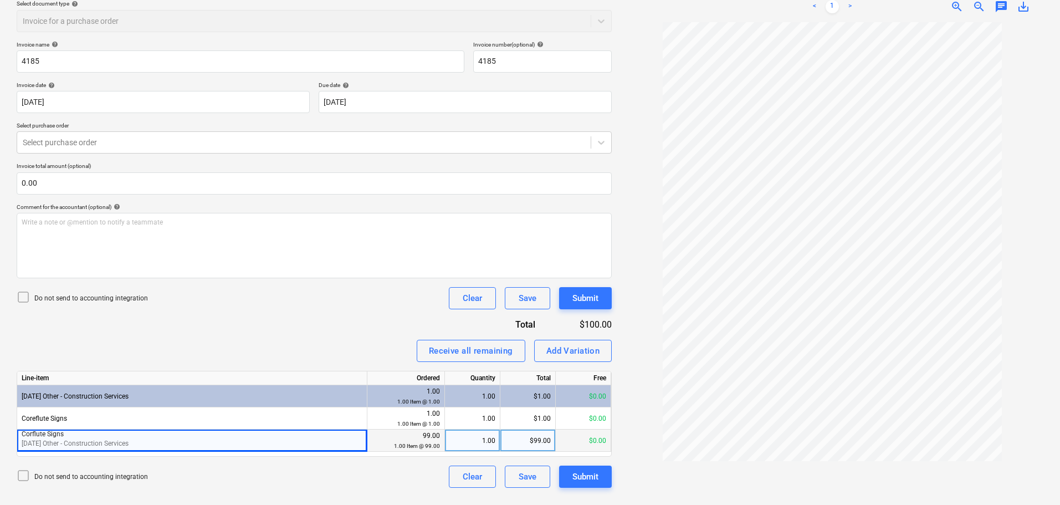
click at [241, 425] on p "[DATE] Other - Construction Services" at bounding box center [192, 443] width 341 height 9
click at [535, 425] on div "Save" at bounding box center [528, 476] width 18 height 14
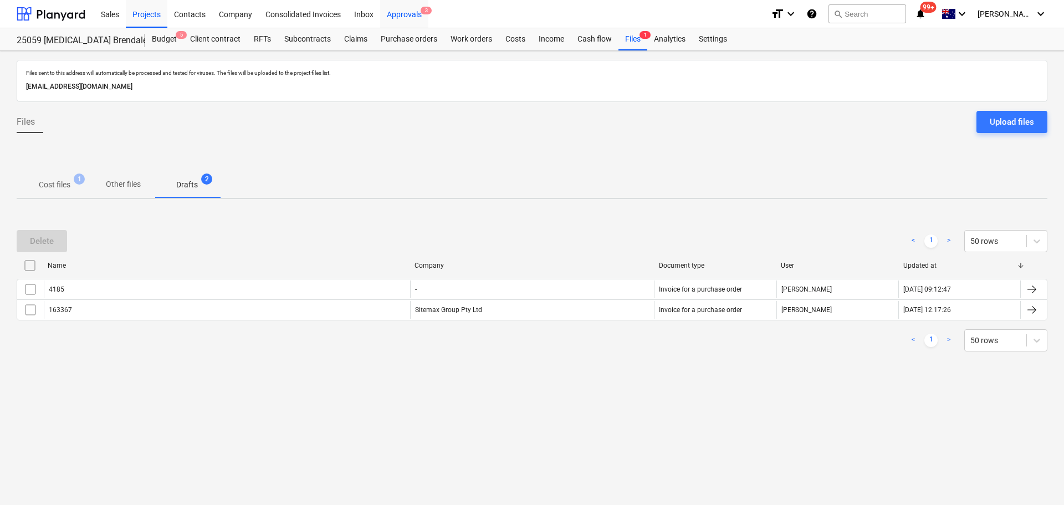
click at [406, 12] on div "Approvals 3" at bounding box center [404, 13] width 48 height 28
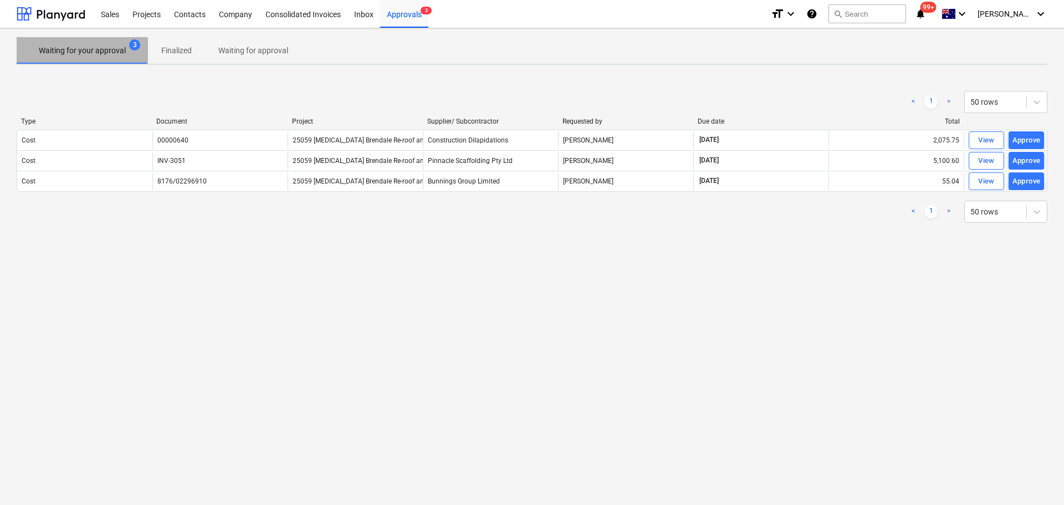
click at [67, 53] on p "Waiting for your approval" at bounding box center [82, 51] width 87 height 12
click at [169, 49] on p "Finalized" at bounding box center [176, 51] width 30 height 12
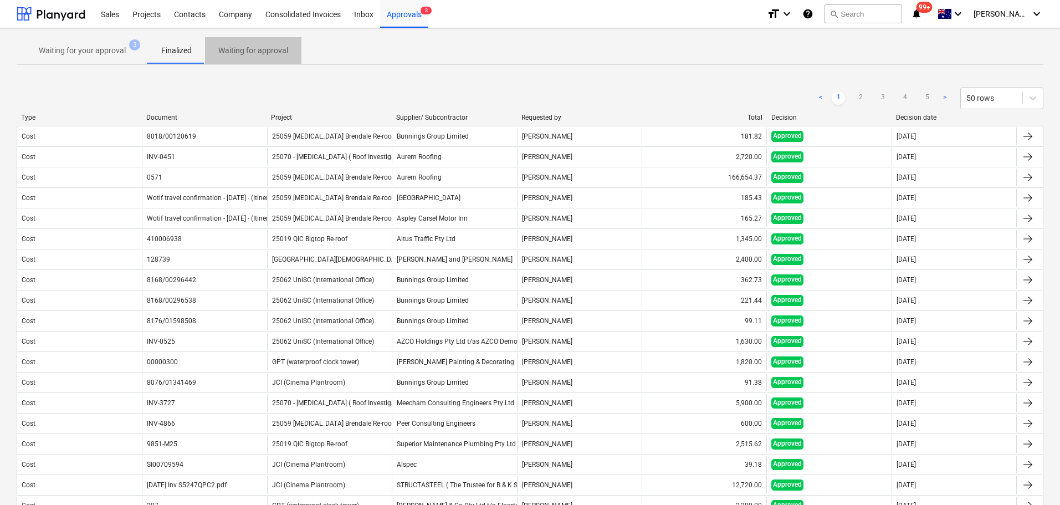
click at [257, 48] on p "Waiting for approval" at bounding box center [253, 51] width 70 height 12
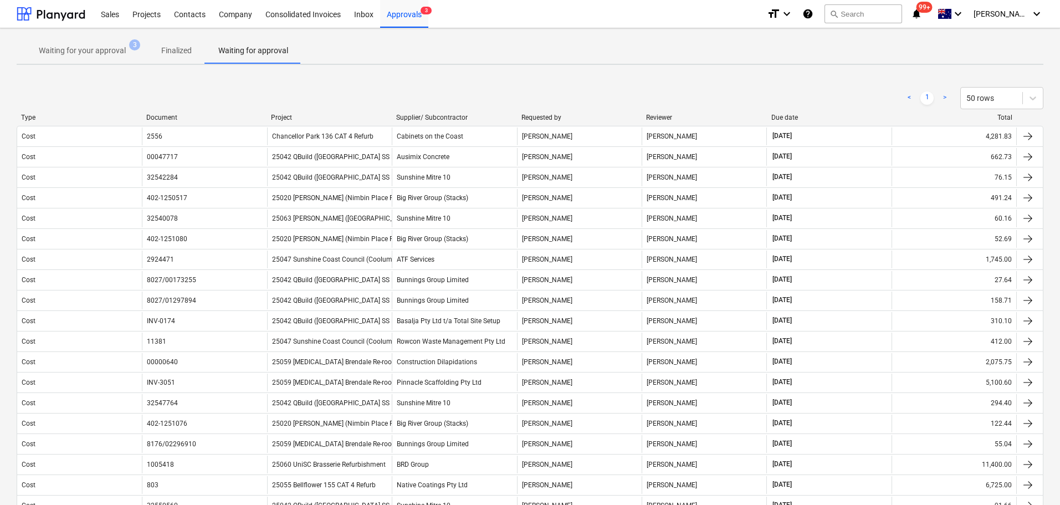
click at [101, 51] on p "Waiting for your approval" at bounding box center [82, 51] width 87 height 12
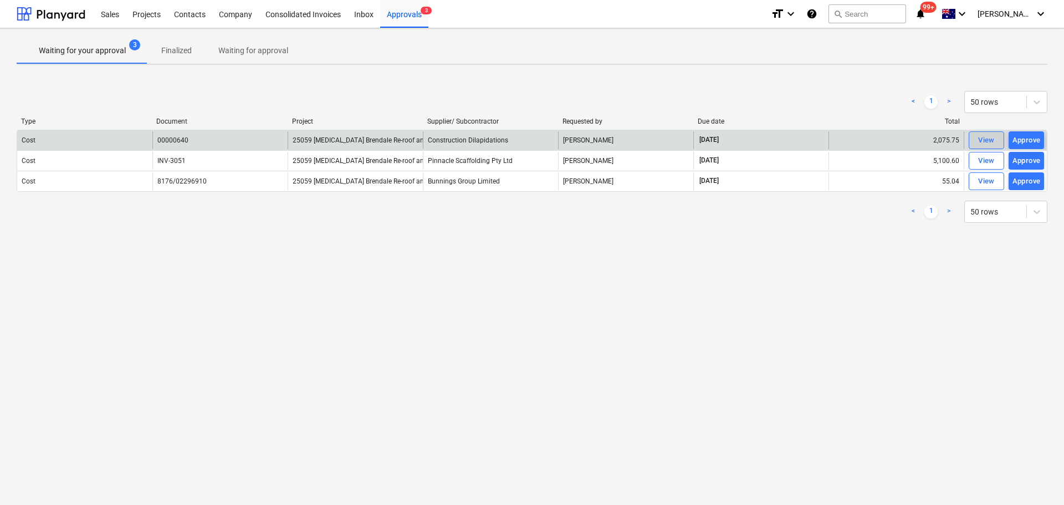
click at [574, 141] on span "View" at bounding box center [986, 140] width 24 height 13
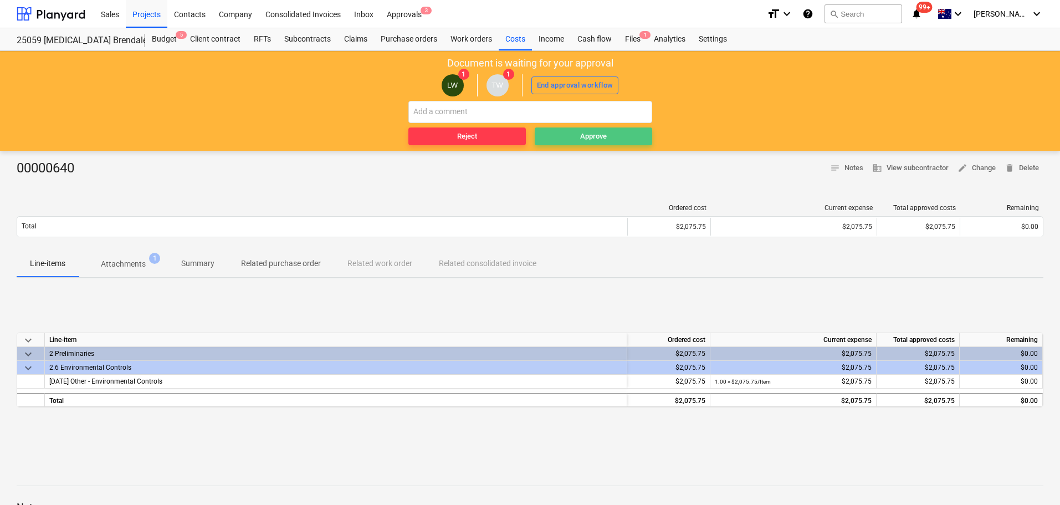
click at [574, 140] on div "Approve" at bounding box center [593, 136] width 27 height 13
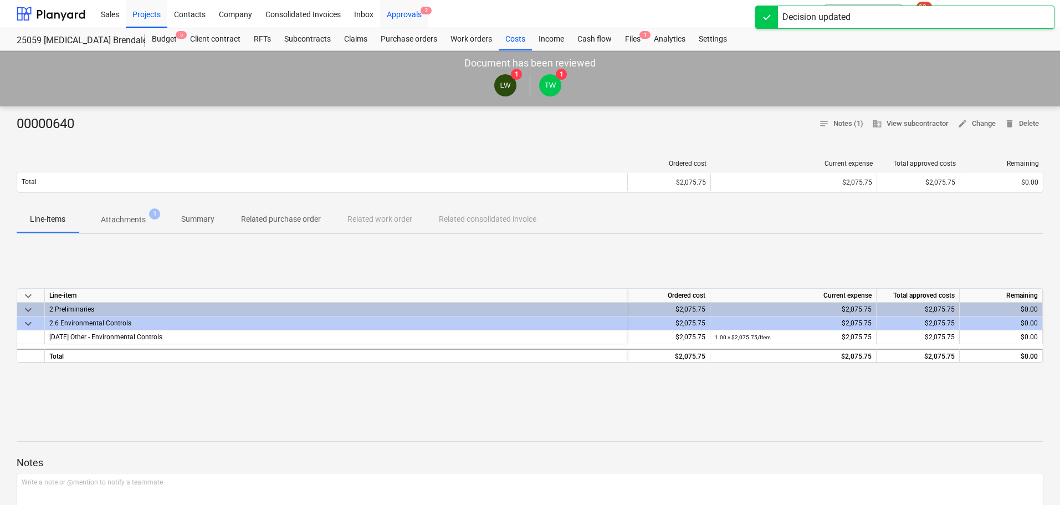
click at [402, 4] on div "Approvals 2" at bounding box center [404, 13] width 48 height 28
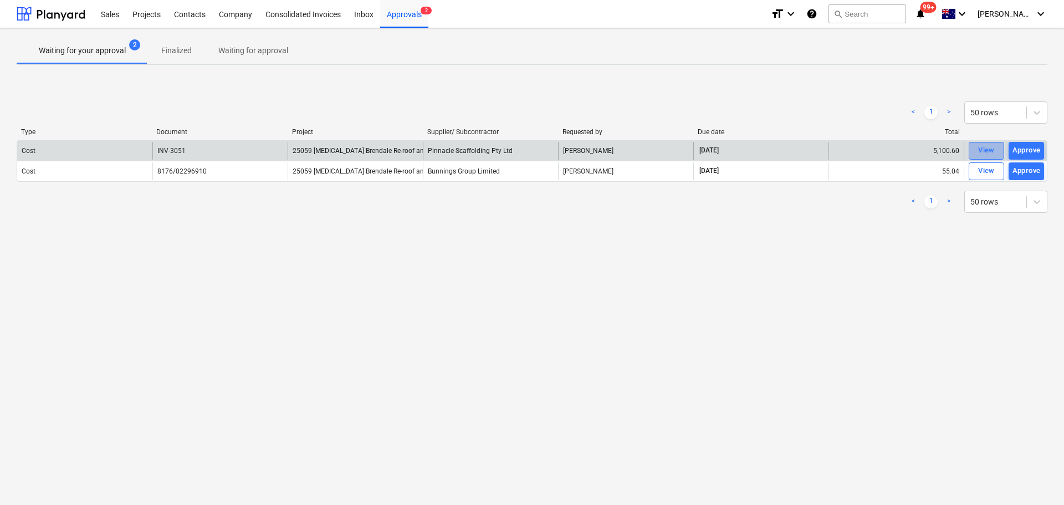
click at [574, 155] on span "View" at bounding box center [986, 150] width 24 height 13
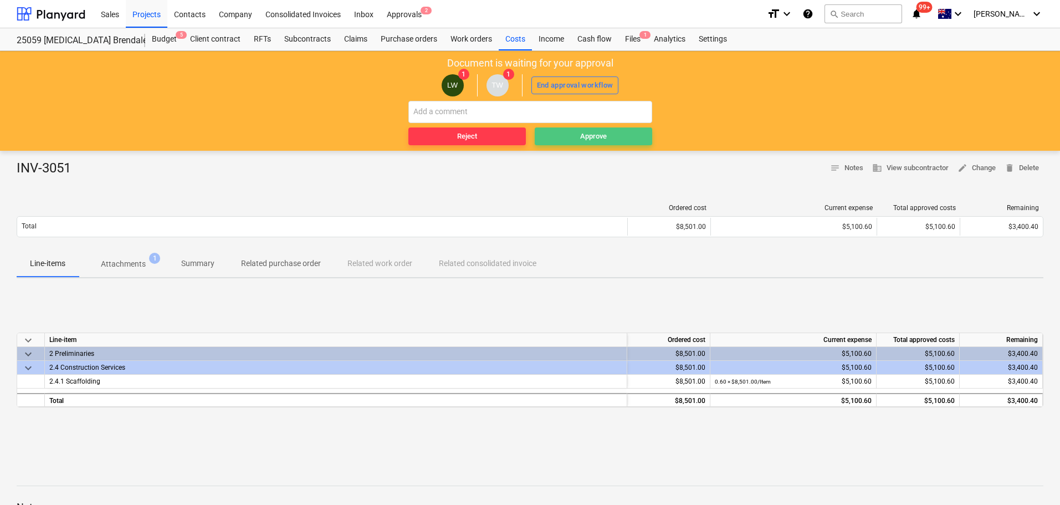
click at [574, 142] on span "Approve" at bounding box center [593, 136] width 109 height 13
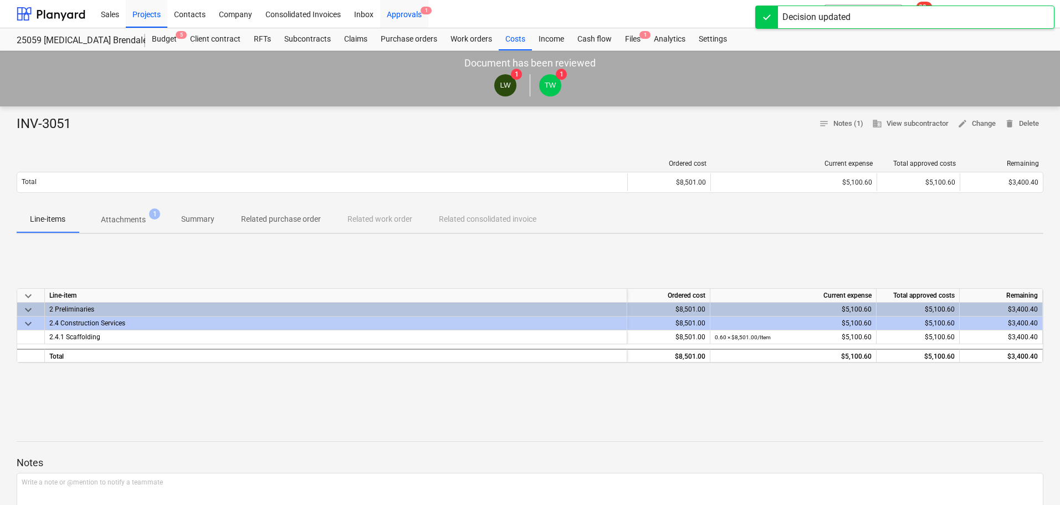
click at [404, 14] on div "Approvals 1" at bounding box center [404, 13] width 48 height 28
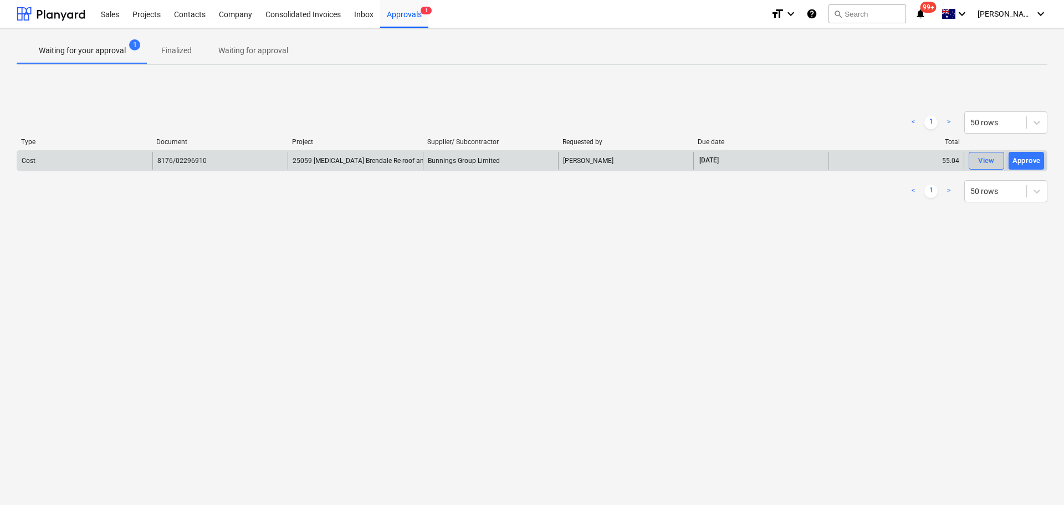
click at [574, 162] on span "View" at bounding box center [986, 161] width 24 height 13
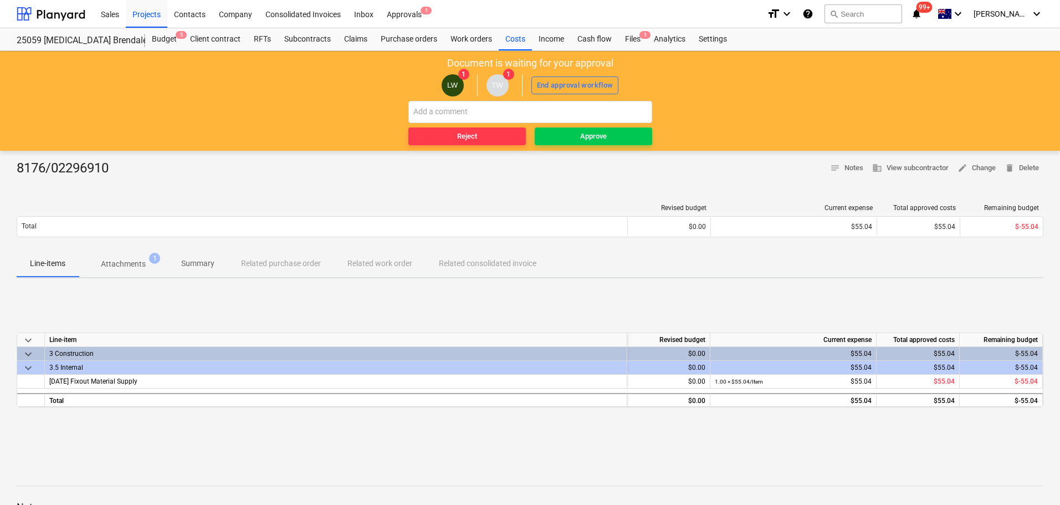
click at [140, 263] on p "Attachments" at bounding box center [123, 264] width 45 height 12
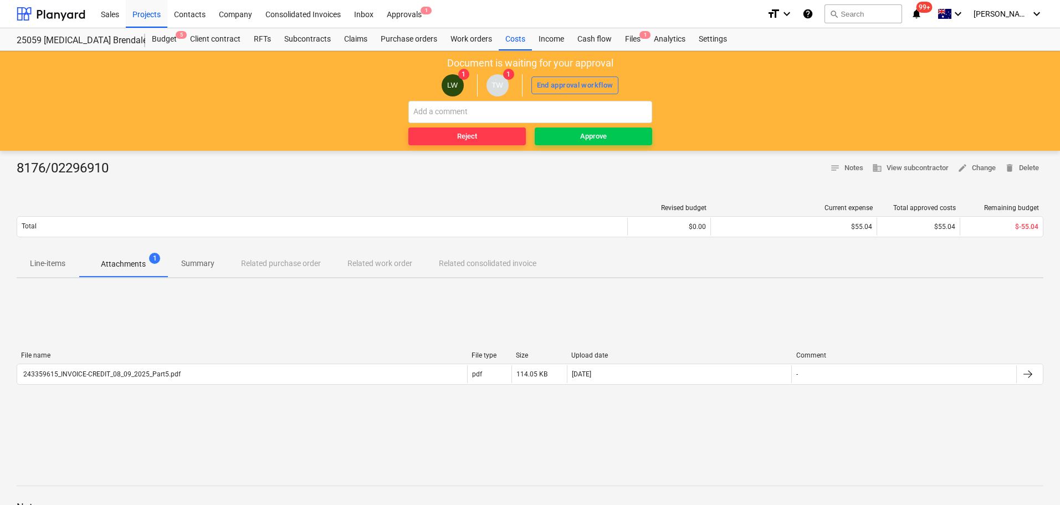
click at [58, 266] on p "Line-items" at bounding box center [47, 264] width 35 height 12
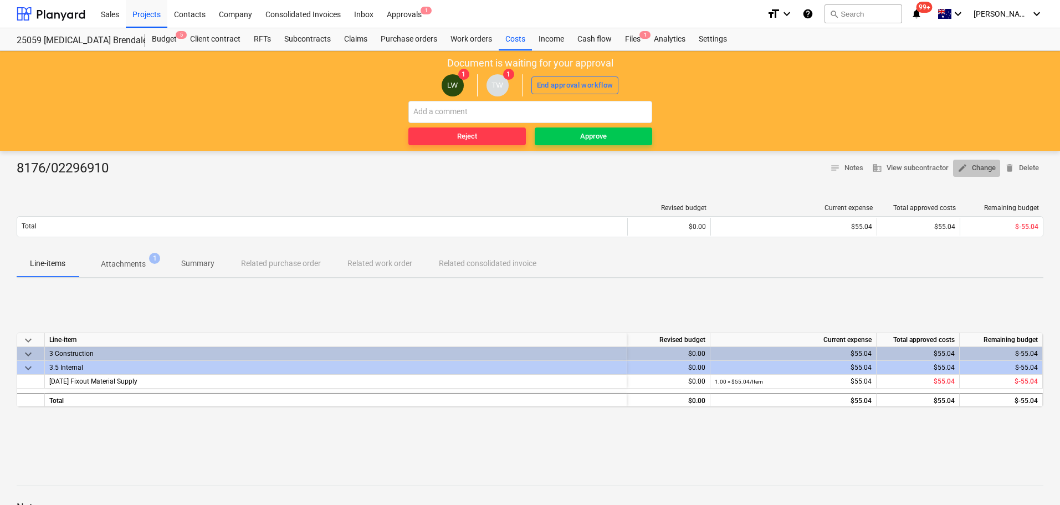
click at [574, 166] on span "edit Change" at bounding box center [977, 168] width 38 height 13
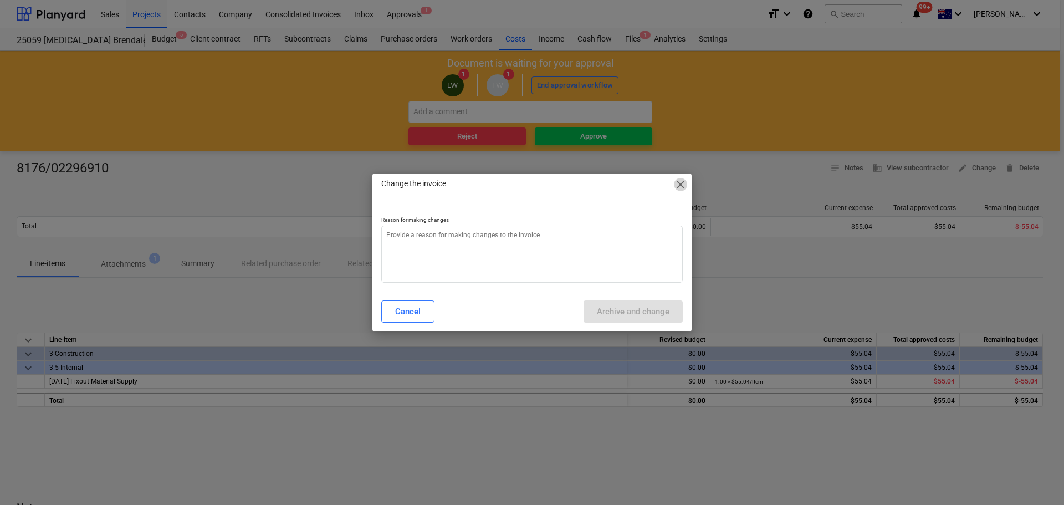
click at [574, 181] on span "close" at bounding box center [680, 184] width 13 height 13
type textarea "x"
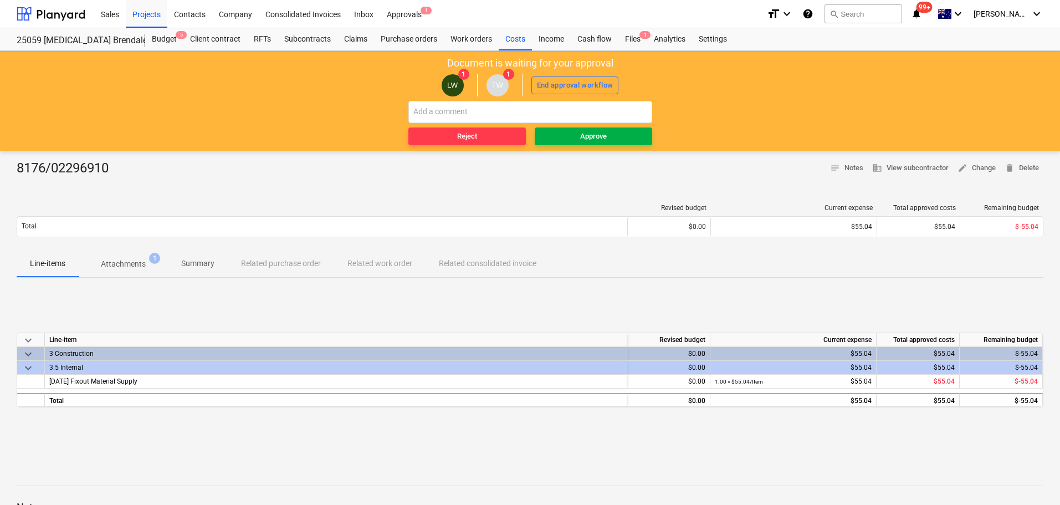
click at [574, 133] on div "Approve" at bounding box center [593, 136] width 27 height 13
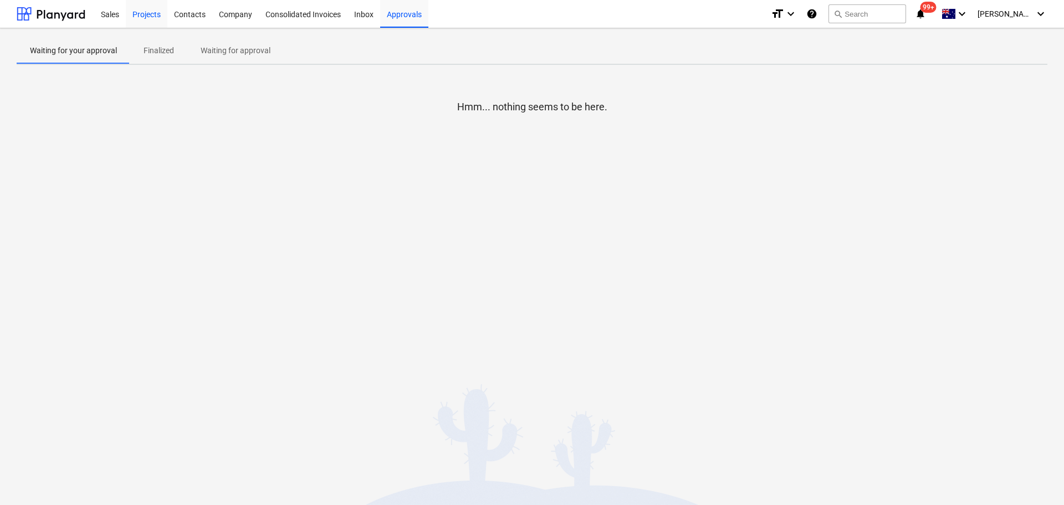
click at [151, 12] on div "Projects" at bounding box center [147, 13] width 42 height 28
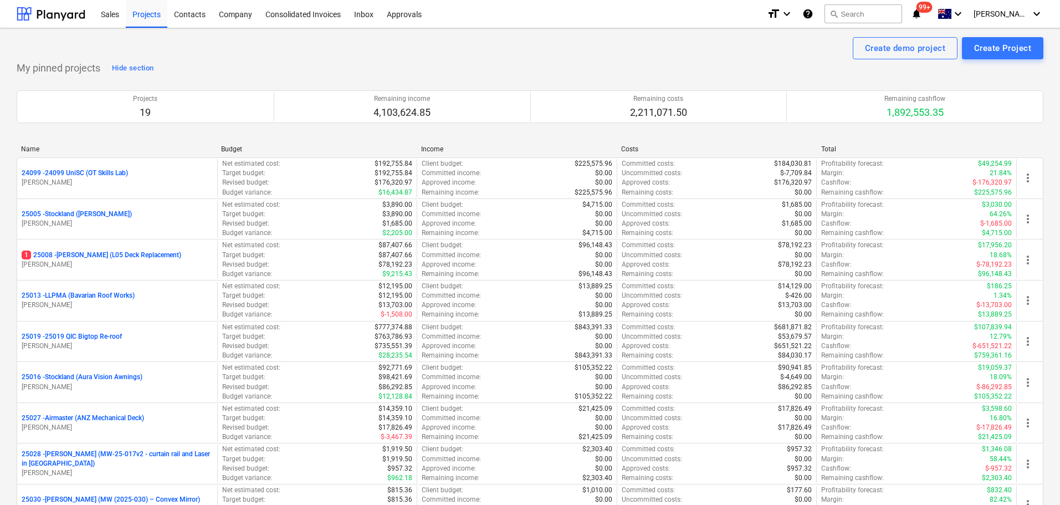
click at [147, 17] on div "Projects" at bounding box center [147, 13] width 42 height 28
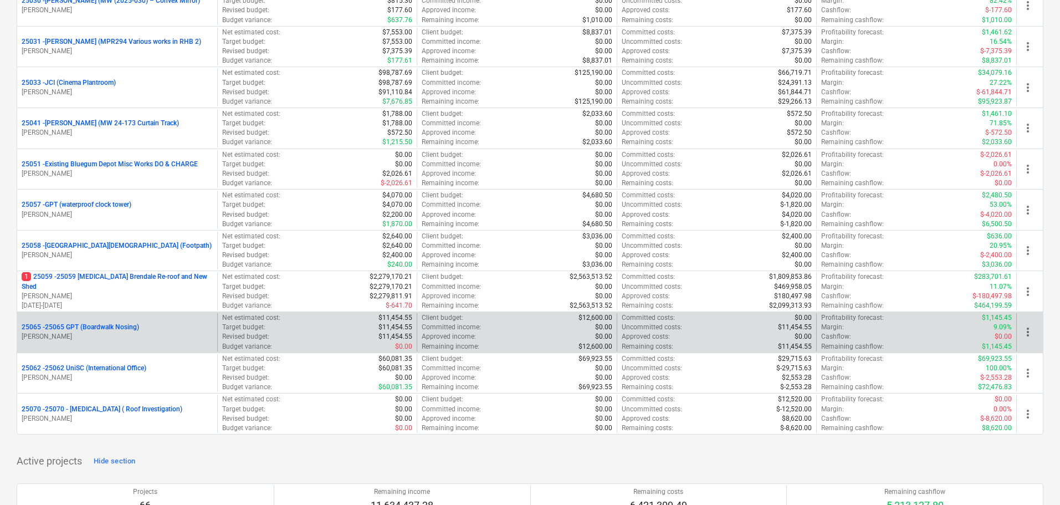
scroll to position [554, 0]
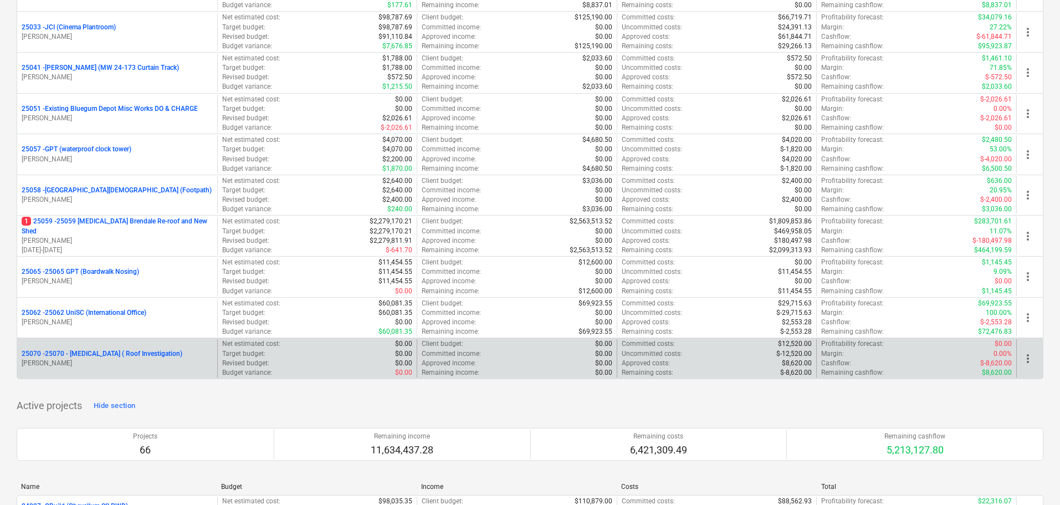
click at [70, 344] on div "25070 - 25070 - [MEDICAL_DATA] ( Roof Investigation) [PERSON_NAME]" at bounding box center [117, 358] width 200 height 38
click at [74, 356] on p "25070 - 25070 - [MEDICAL_DATA] ( Roof Investigation)" at bounding box center [102, 353] width 161 height 9
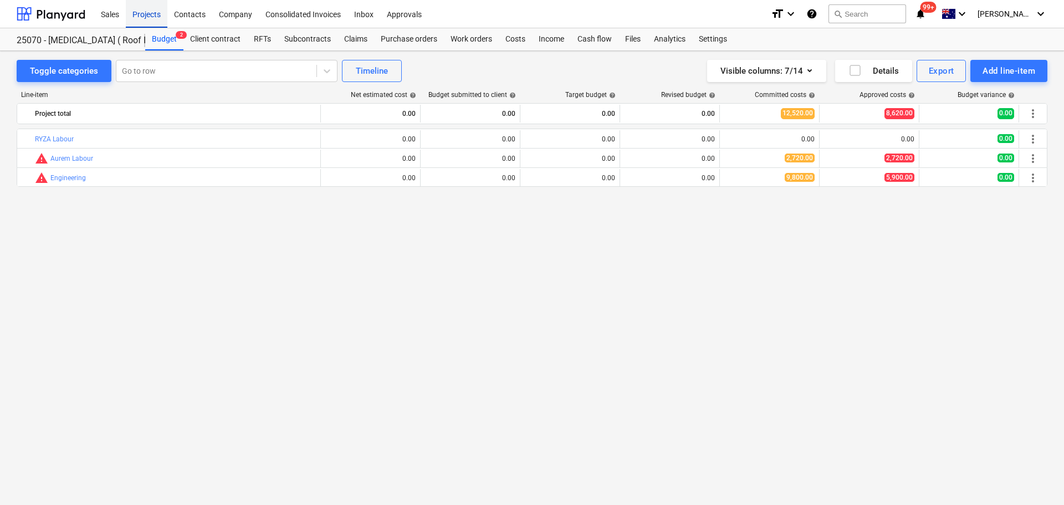
click at [157, 16] on div "Projects" at bounding box center [147, 13] width 42 height 28
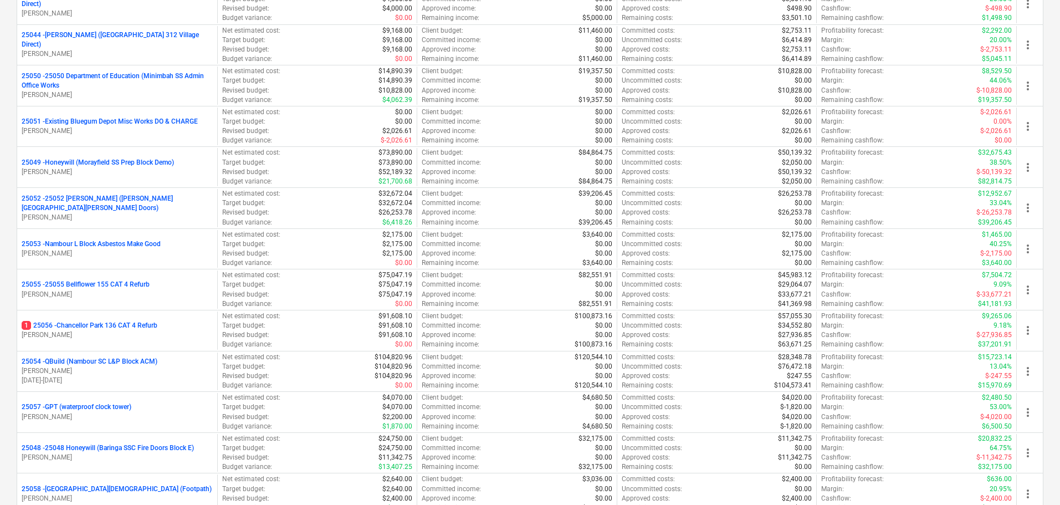
scroll to position [2605, 0]
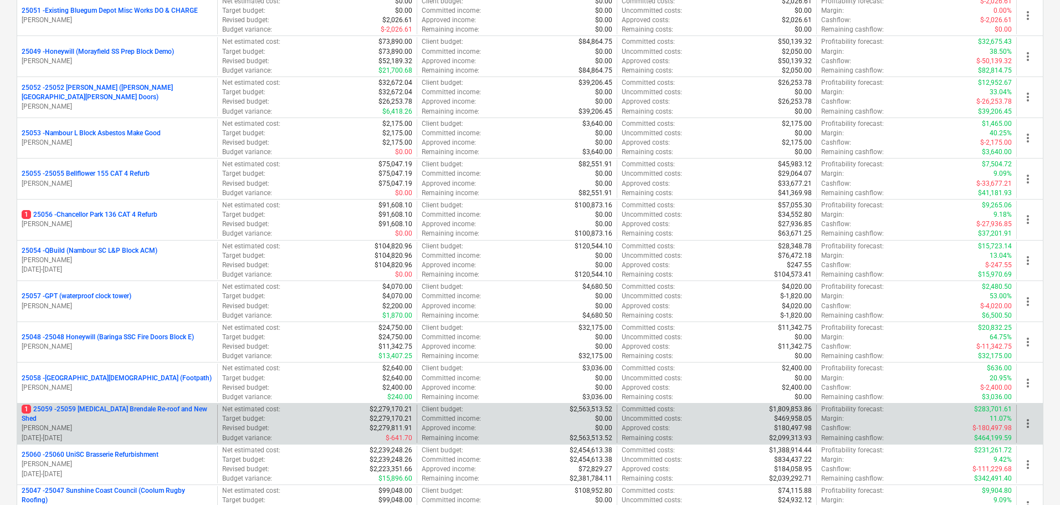
click at [135, 427] on p "[PERSON_NAME]" at bounding box center [117, 427] width 191 height 9
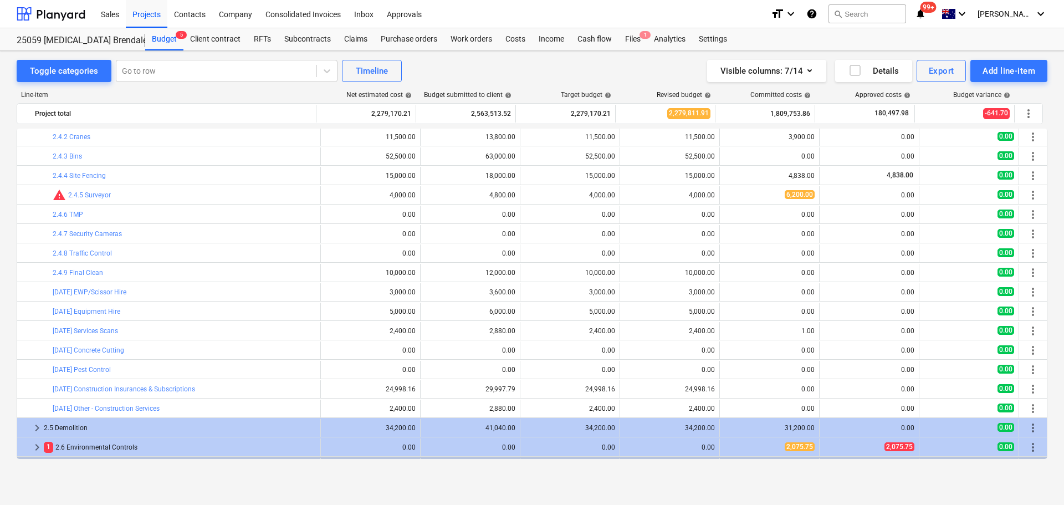
scroll to position [640, 0]
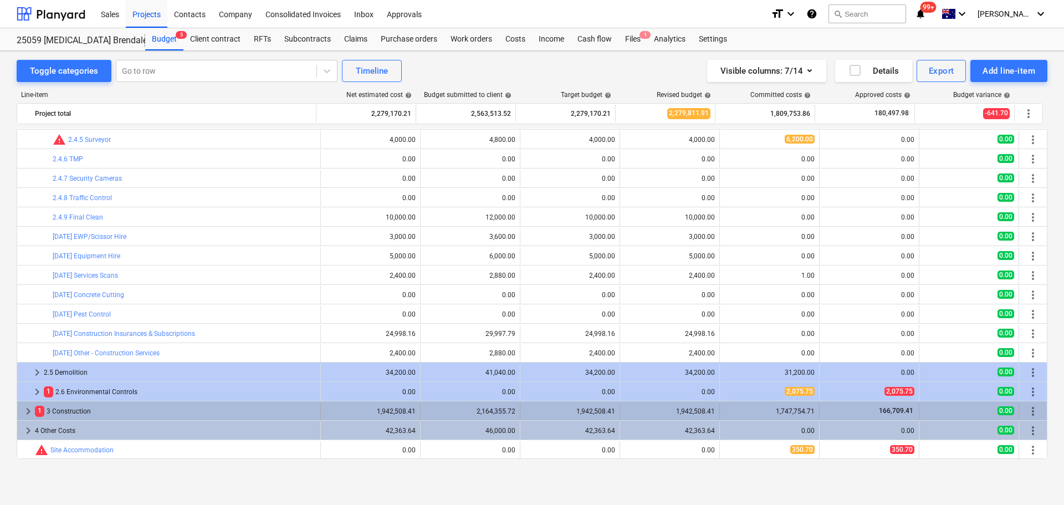
click at [27, 409] on span "keyboard_arrow_right" at bounding box center [28, 411] width 13 height 13
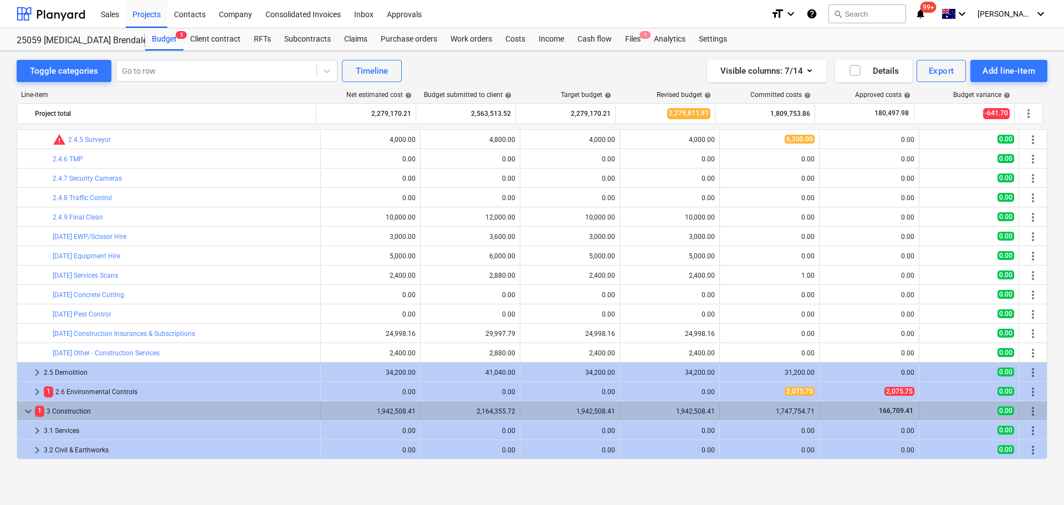
scroll to position [775, 0]
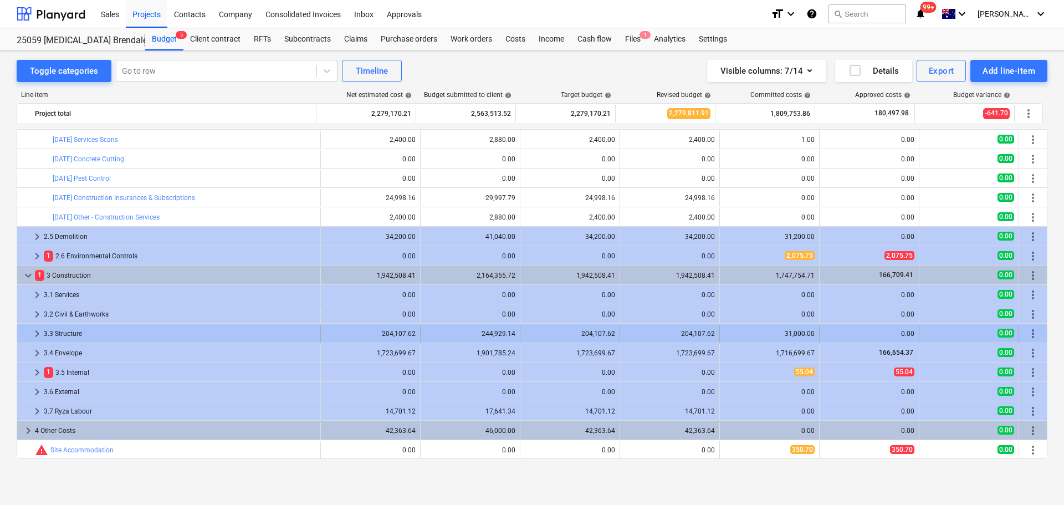
click at [36, 326] on div "keyboard_arrow_right" at bounding box center [36, 334] width 13 height 18
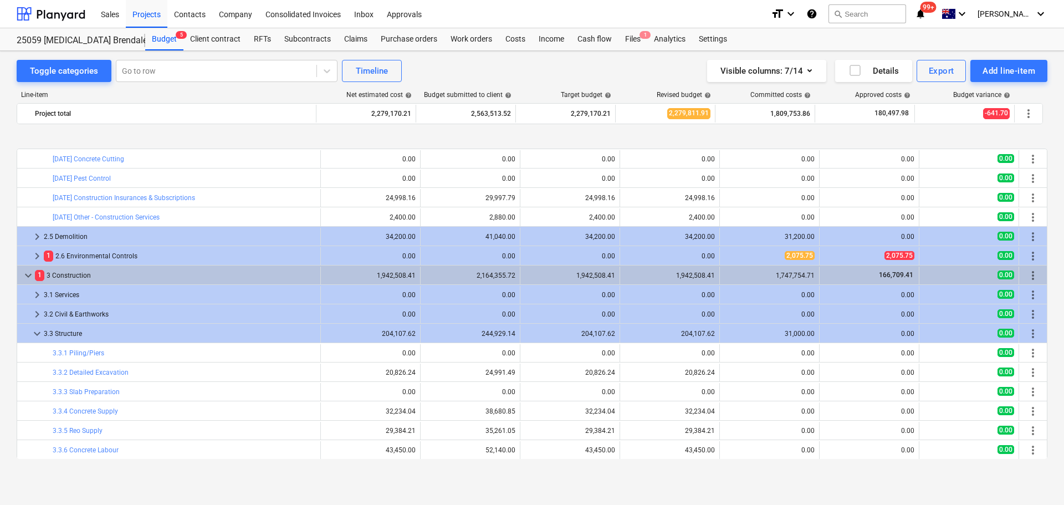
scroll to position [831, 0]
